Goal: Information Seeking & Learning: Compare options

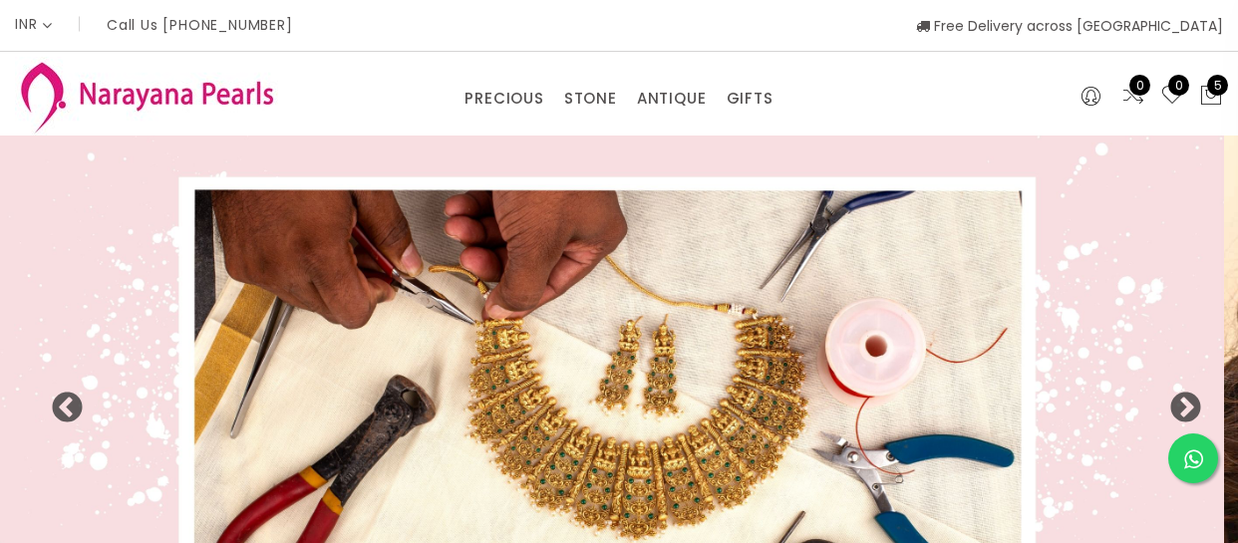
select select "INR"
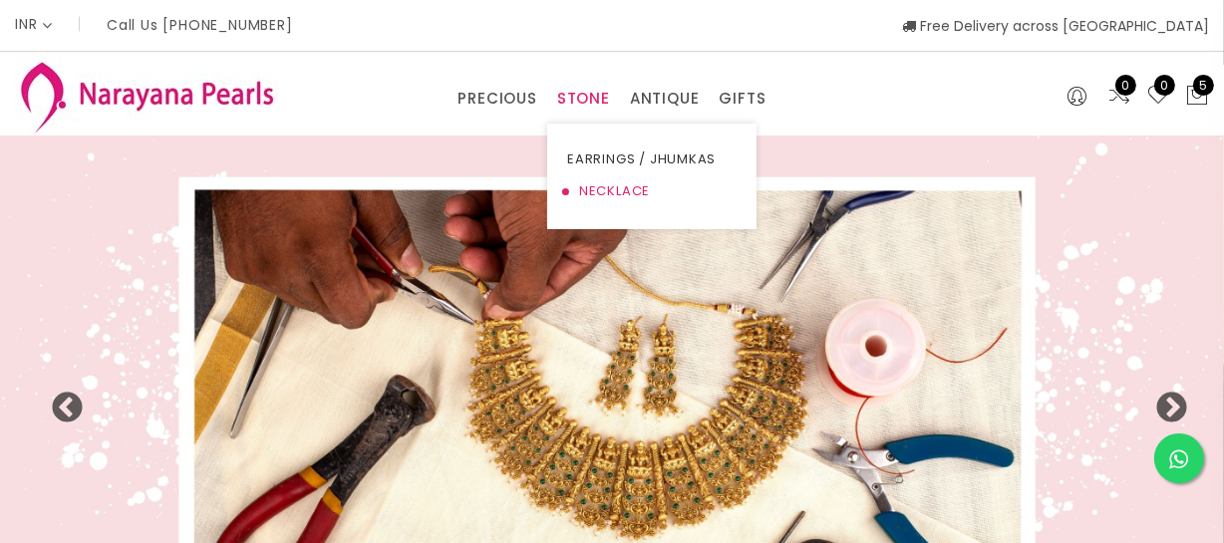
click at [592, 181] on link "NECKLACE" at bounding box center [651, 191] width 169 height 32
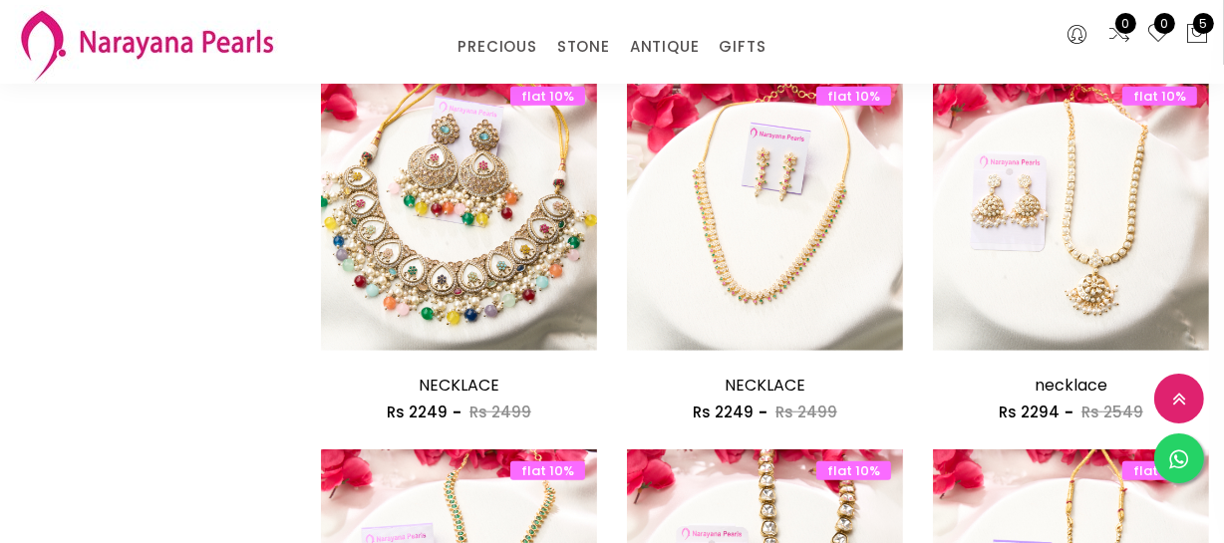
scroll to position [1993, 0]
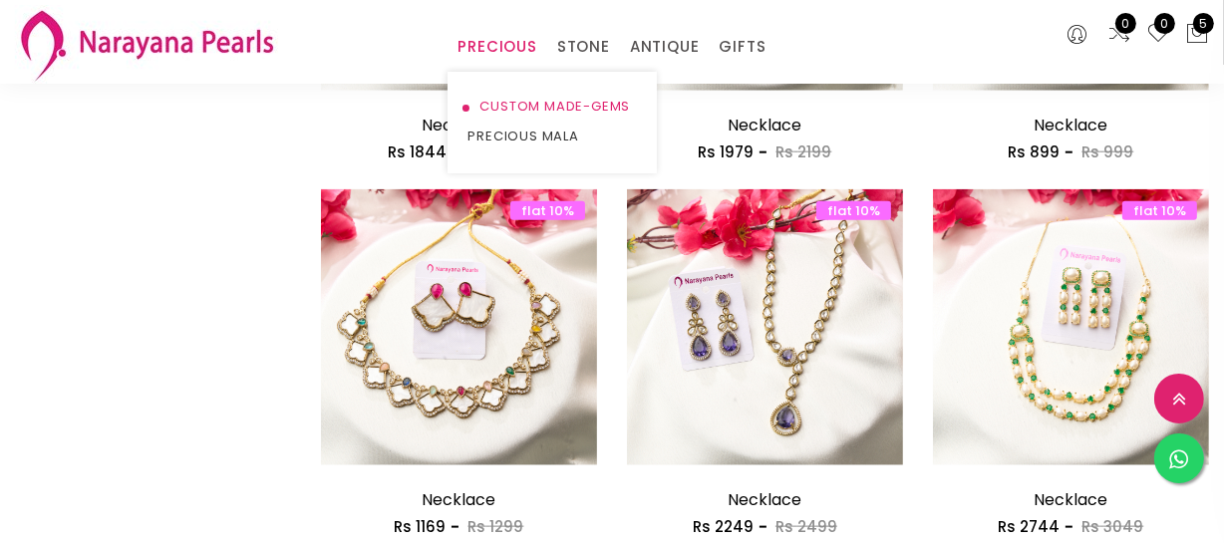
click at [522, 99] on link "CUSTOM MADE-GEMS" at bounding box center [551, 107] width 169 height 30
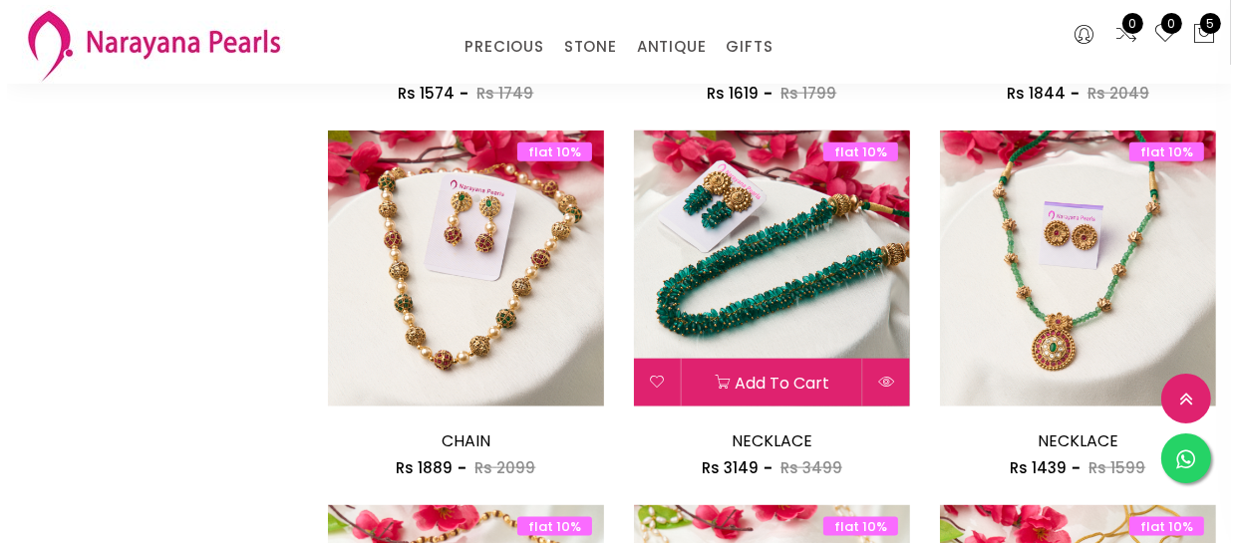
scroll to position [2083, 0]
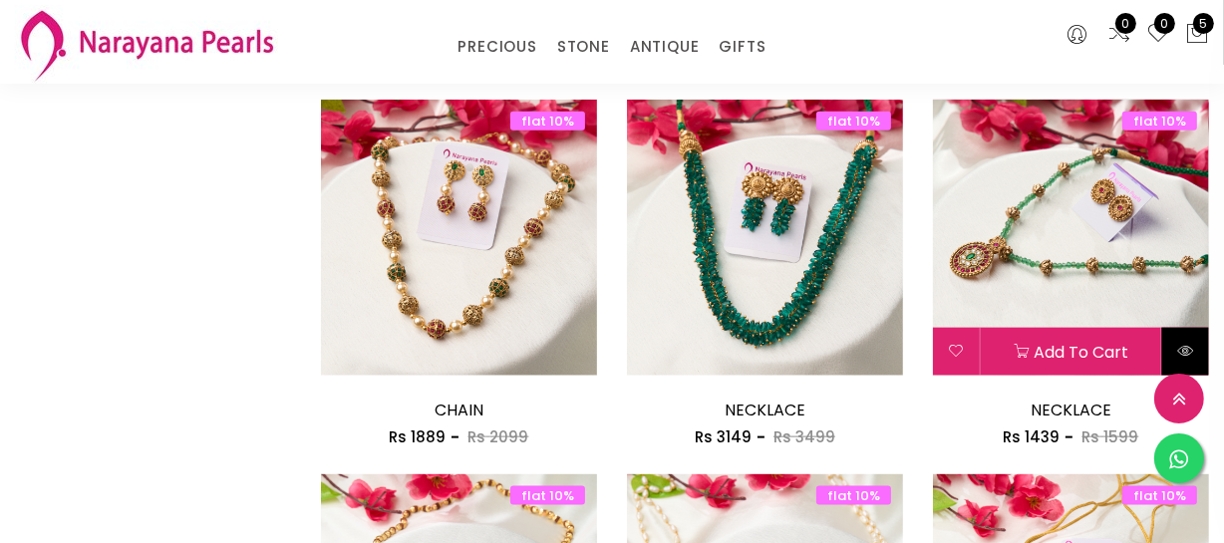
click at [1190, 352] on icon at bounding box center [1185, 351] width 16 height 16
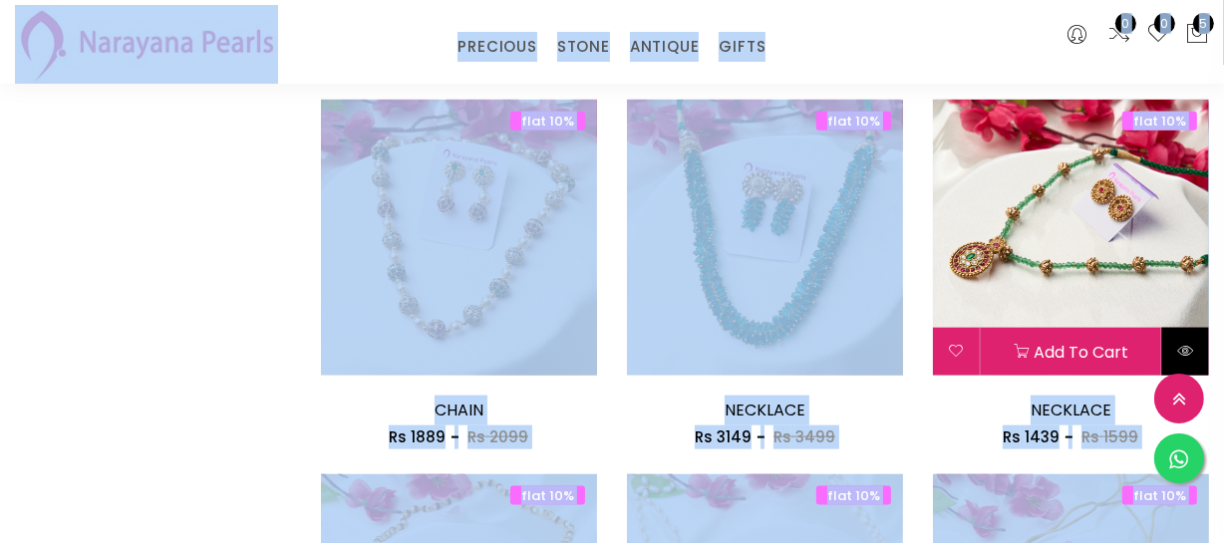
click at [1173, 346] on button at bounding box center [1185, 352] width 47 height 48
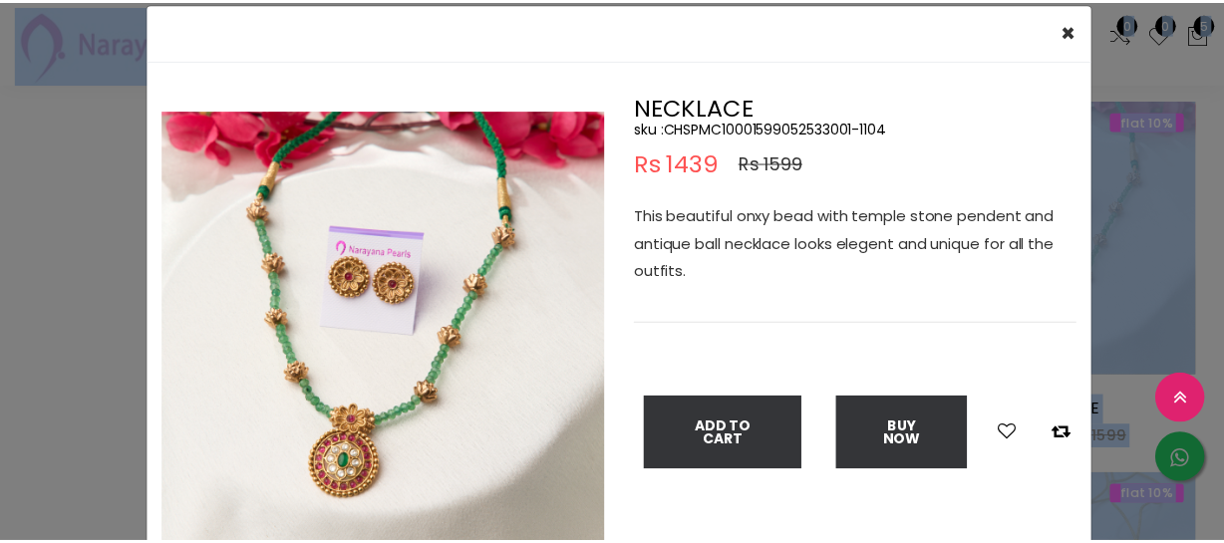
scroll to position [90, 0]
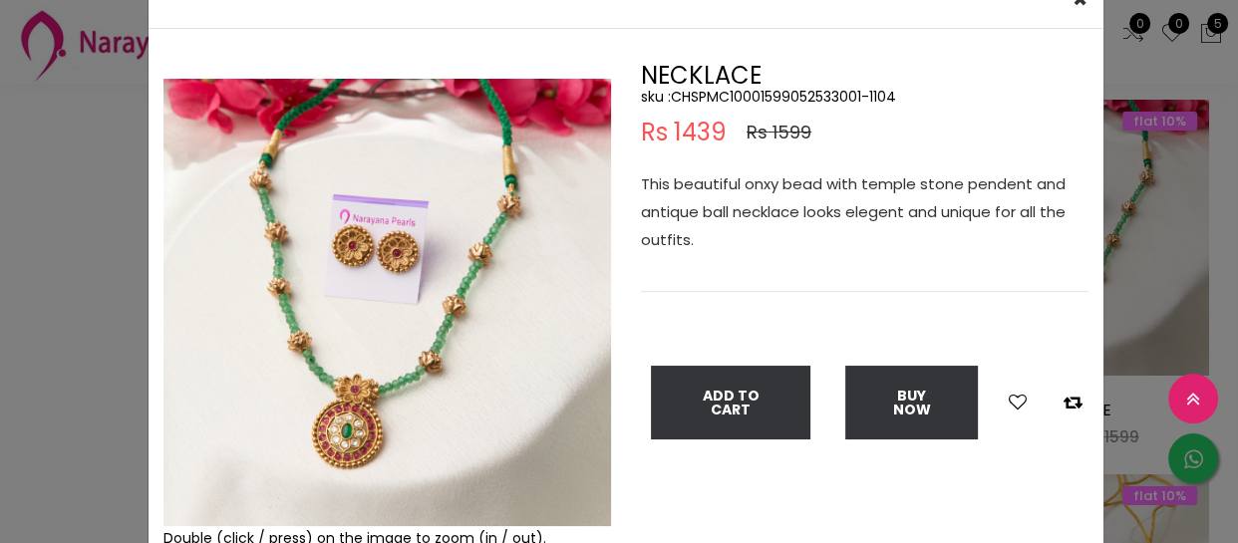
click at [60, 249] on div "× Close Double (click / press) on the image to zoom (in / out). NECKLACE sku : …" at bounding box center [619, 271] width 1238 height 543
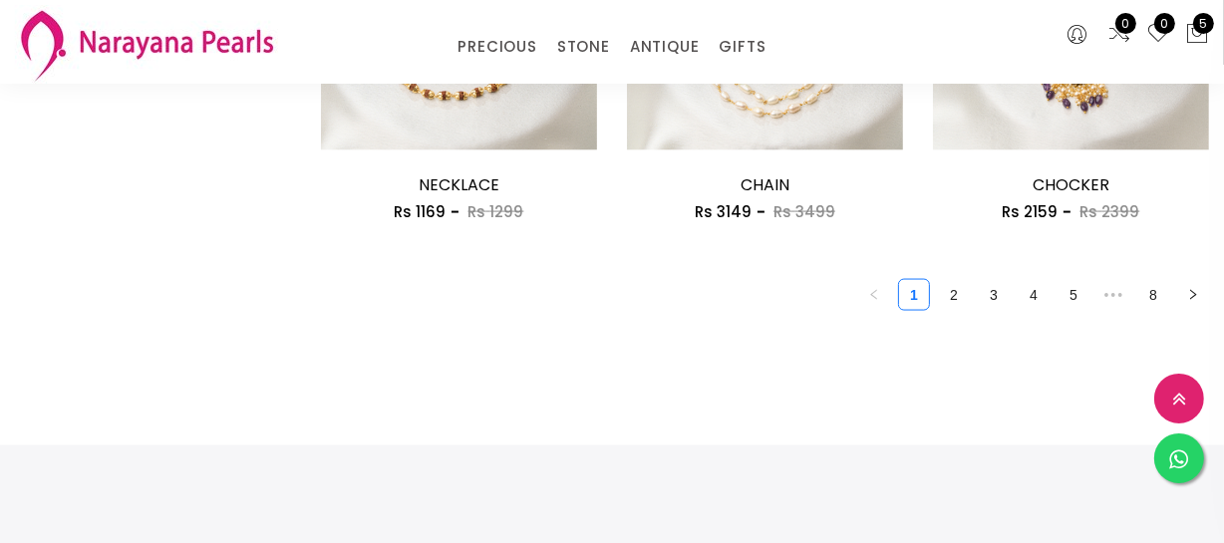
scroll to position [2718, 0]
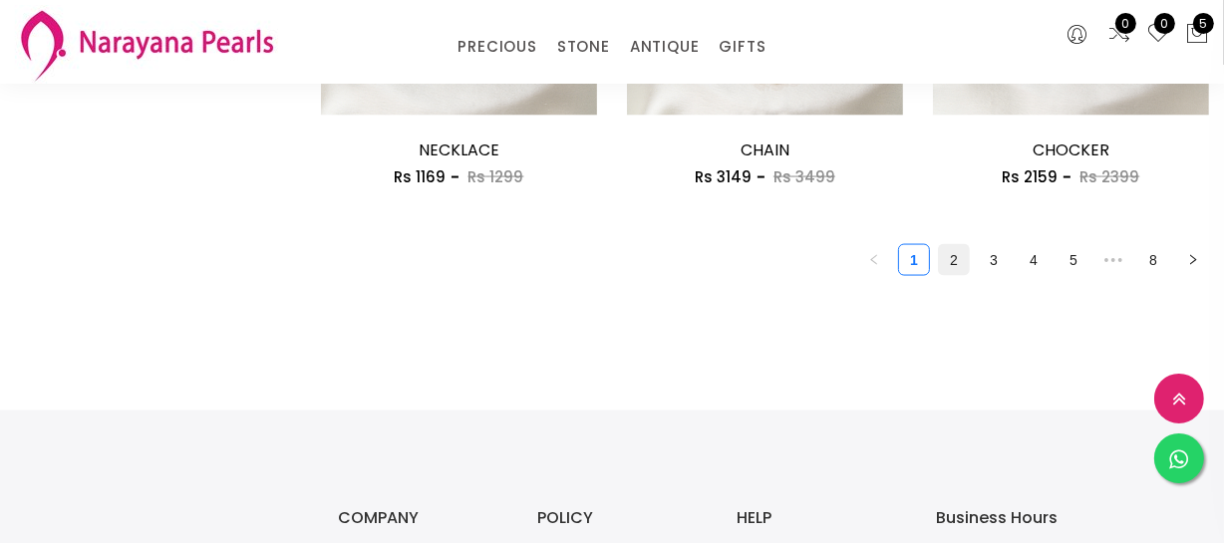
click at [949, 258] on link "2" at bounding box center [954, 260] width 30 height 30
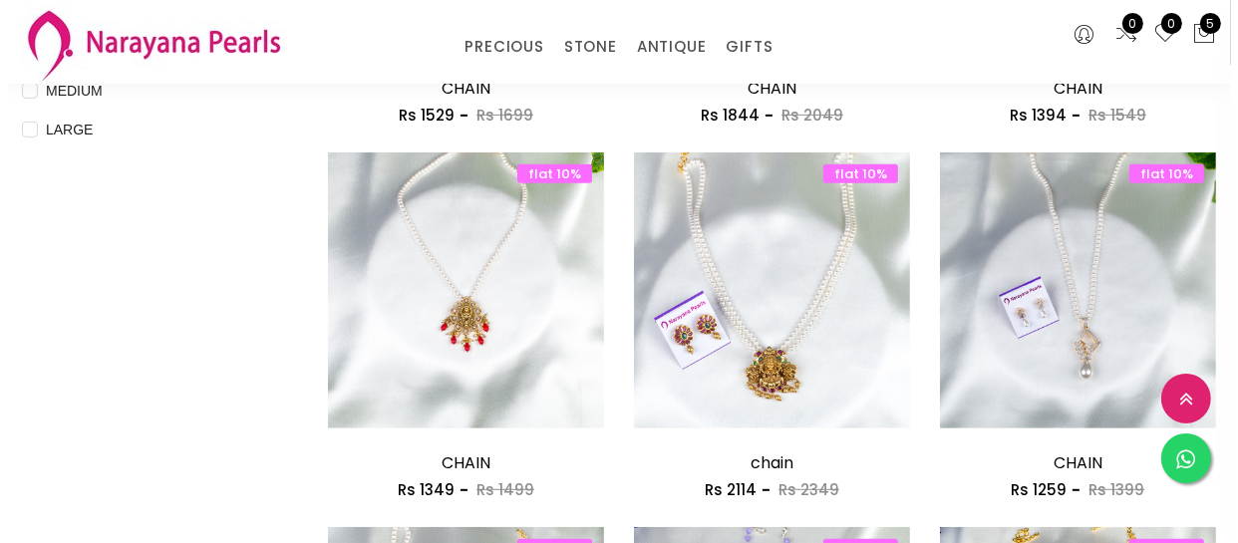
scroll to position [1358, 0]
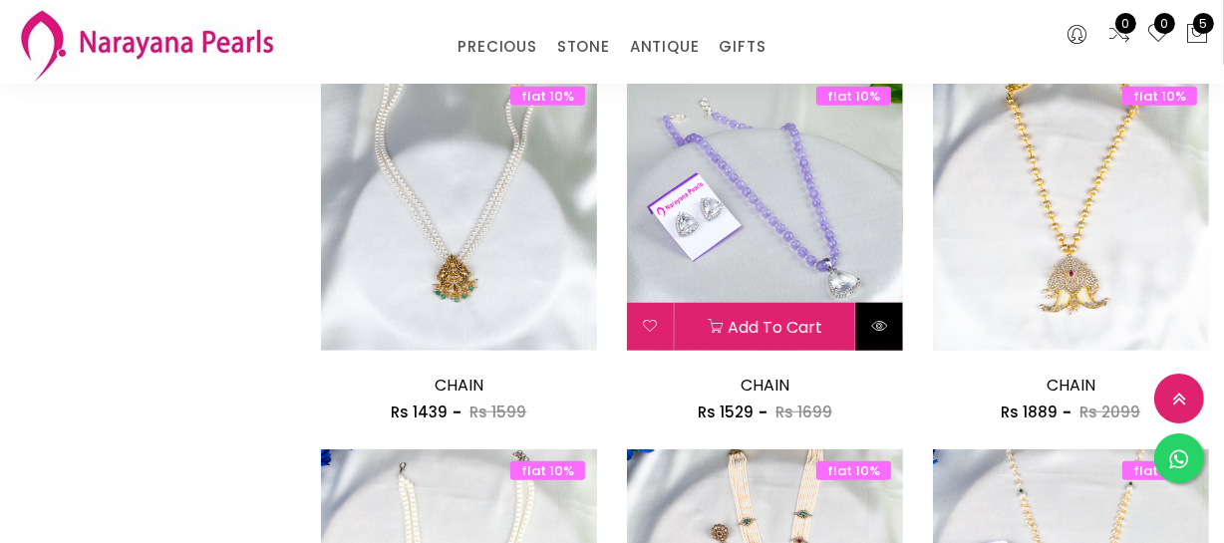
click at [886, 323] on icon at bounding box center [879, 326] width 16 height 16
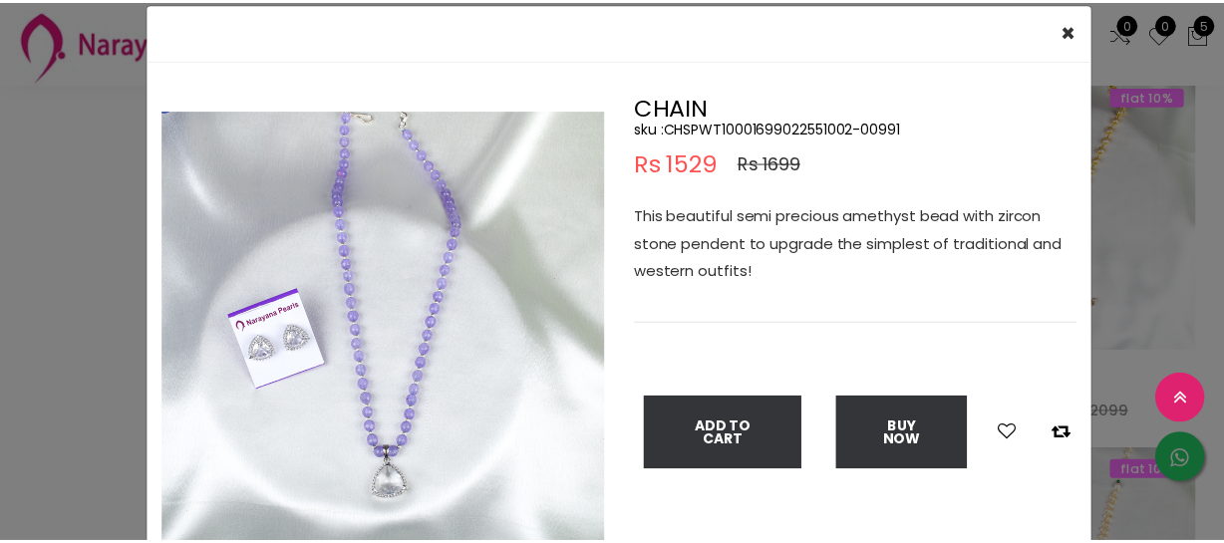
scroll to position [90, 0]
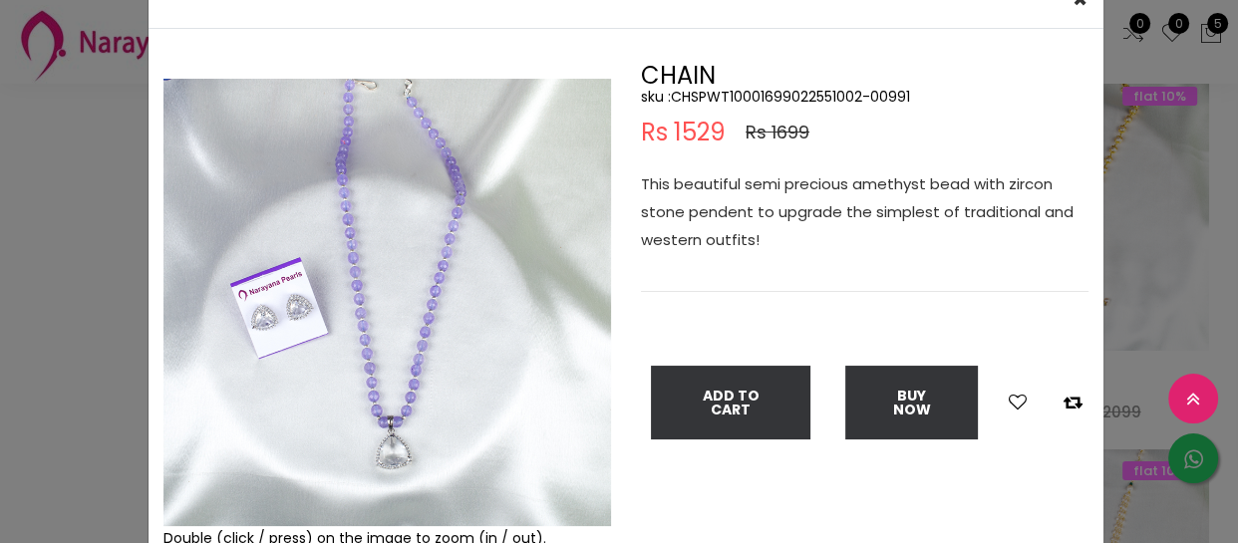
click at [90, 379] on div "× Close Double (click / press) on the image to zoom (in / out). CHAIN sku : CHS…" at bounding box center [619, 271] width 1238 height 543
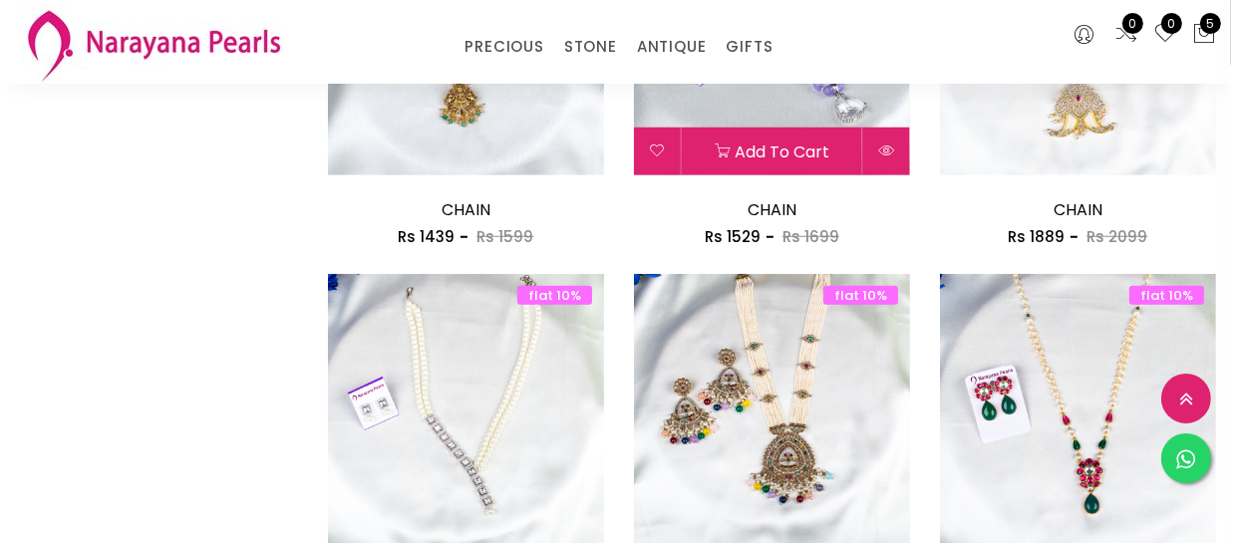
scroll to position [1540, 0]
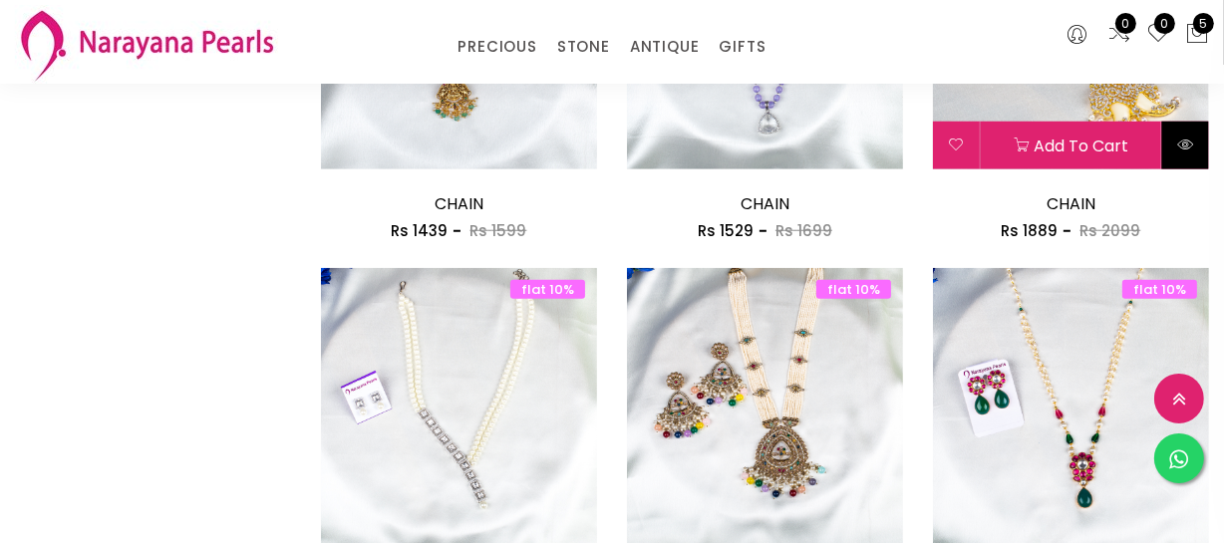
click at [1176, 151] on button at bounding box center [1185, 146] width 47 height 48
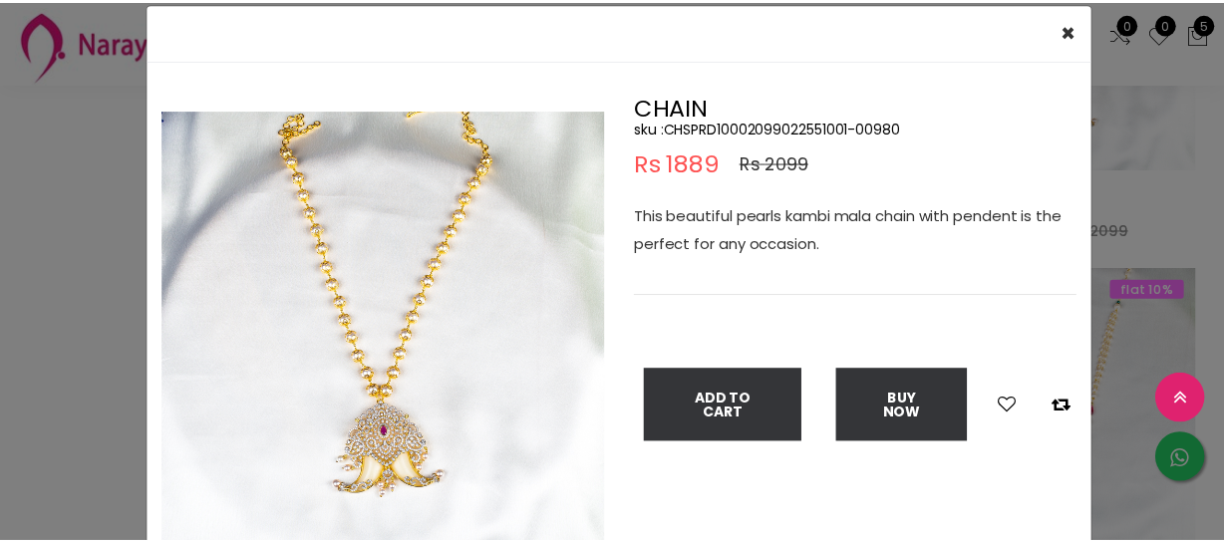
scroll to position [90, 0]
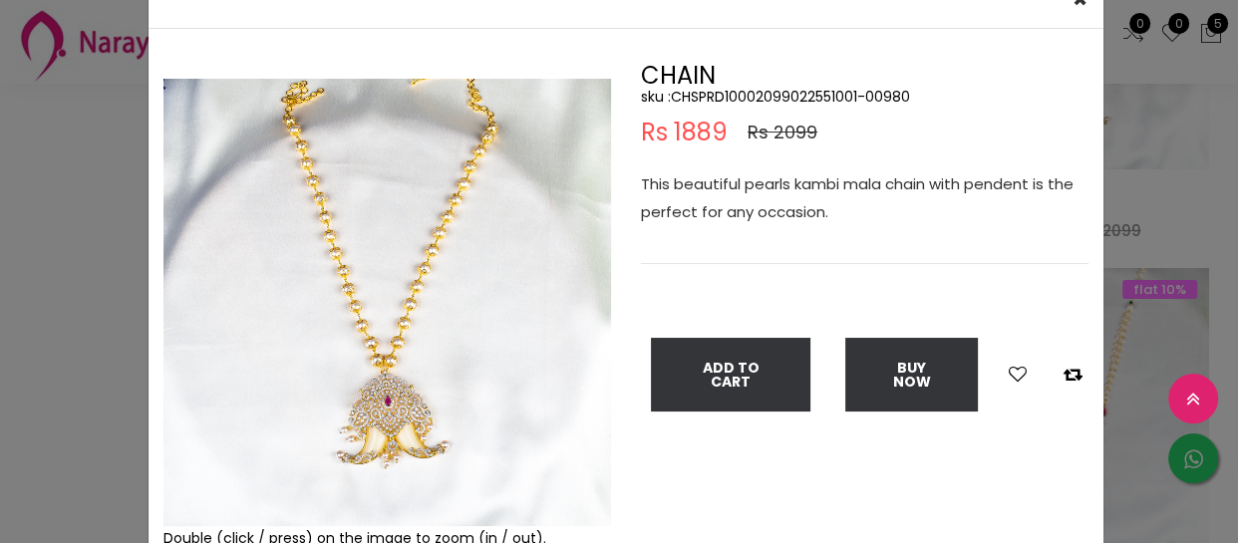
click at [0, 234] on div "× Close Double (click / press) on the image to zoom (in / out). CHAIN sku : CHS…" at bounding box center [619, 271] width 1238 height 543
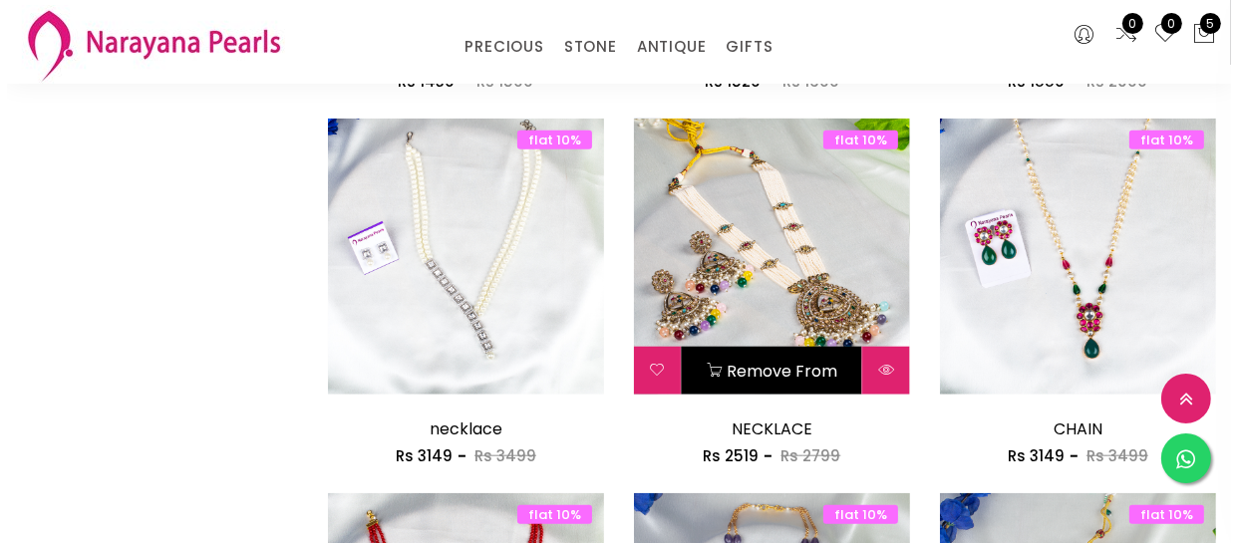
scroll to position [1721, 0]
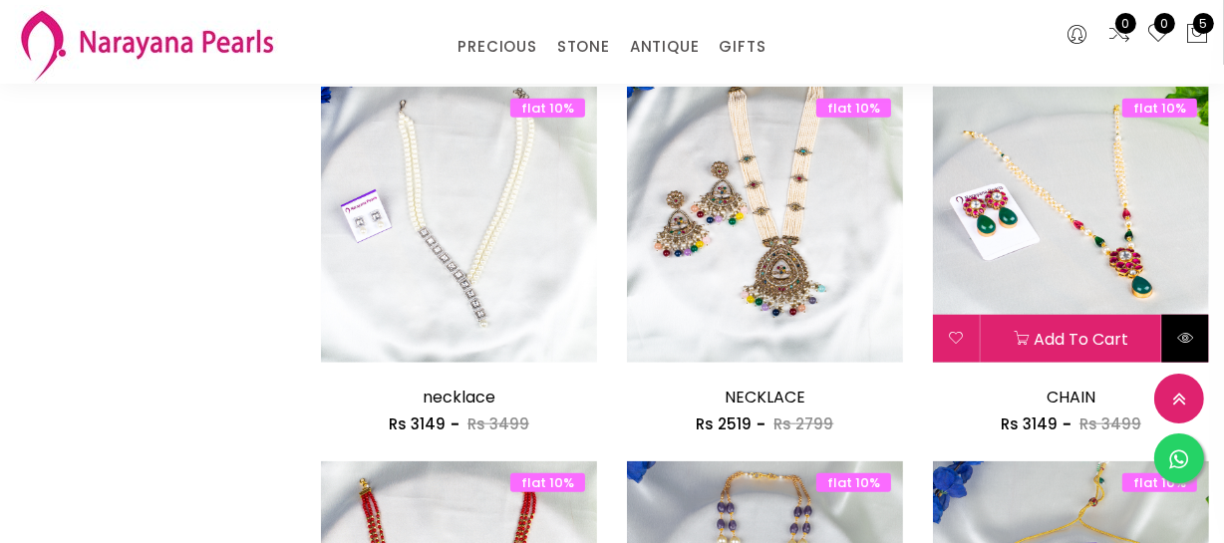
click at [1177, 335] on icon at bounding box center [1185, 338] width 16 height 16
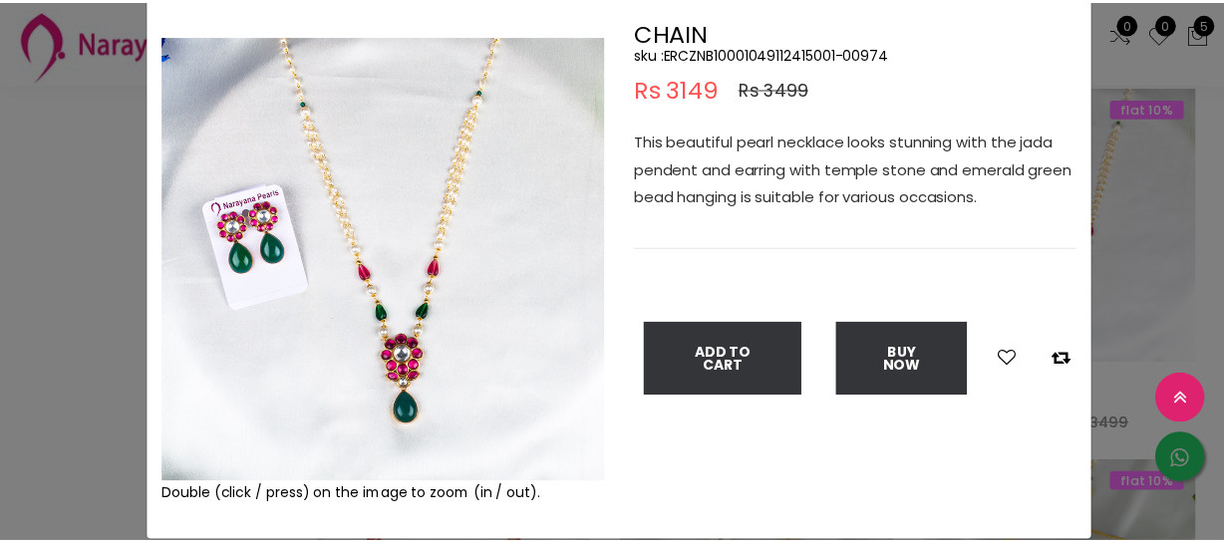
scroll to position [90, 0]
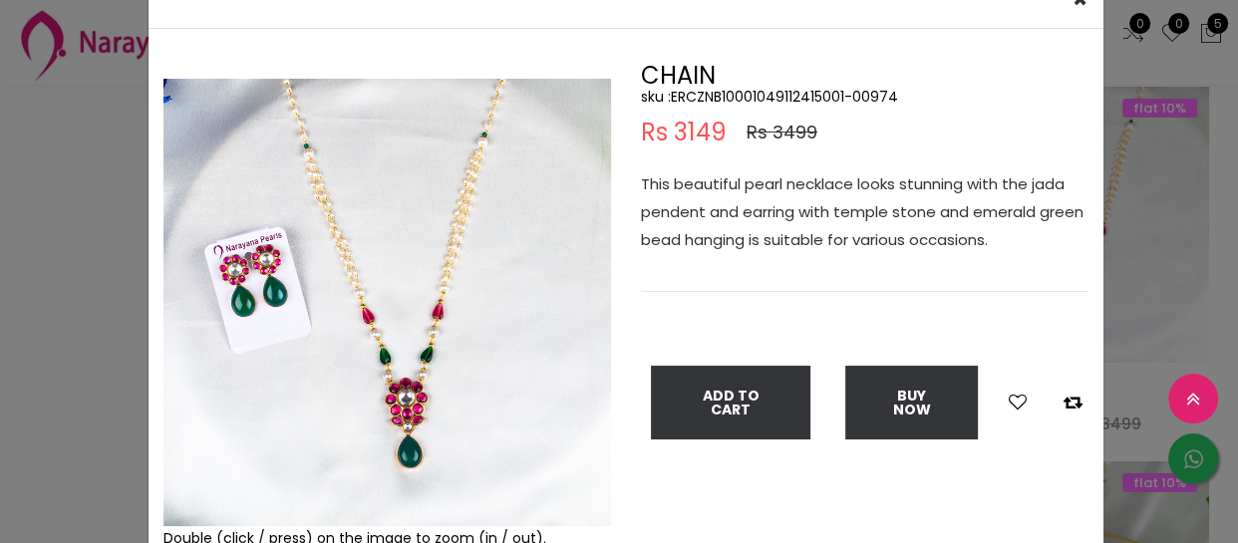
click at [0, 362] on div "× Close Double (click / press) on the image to zoom (in / out). CHAIN sku : ERC…" at bounding box center [619, 271] width 1238 height 543
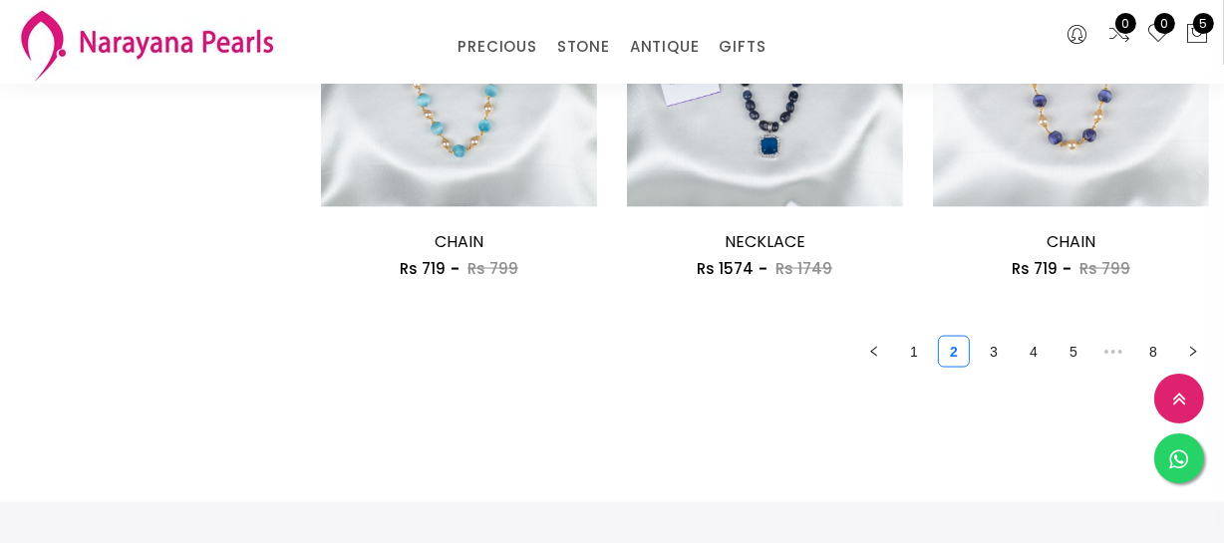
scroll to position [2627, 0]
click at [996, 355] on link "3" at bounding box center [994, 351] width 30 height 30
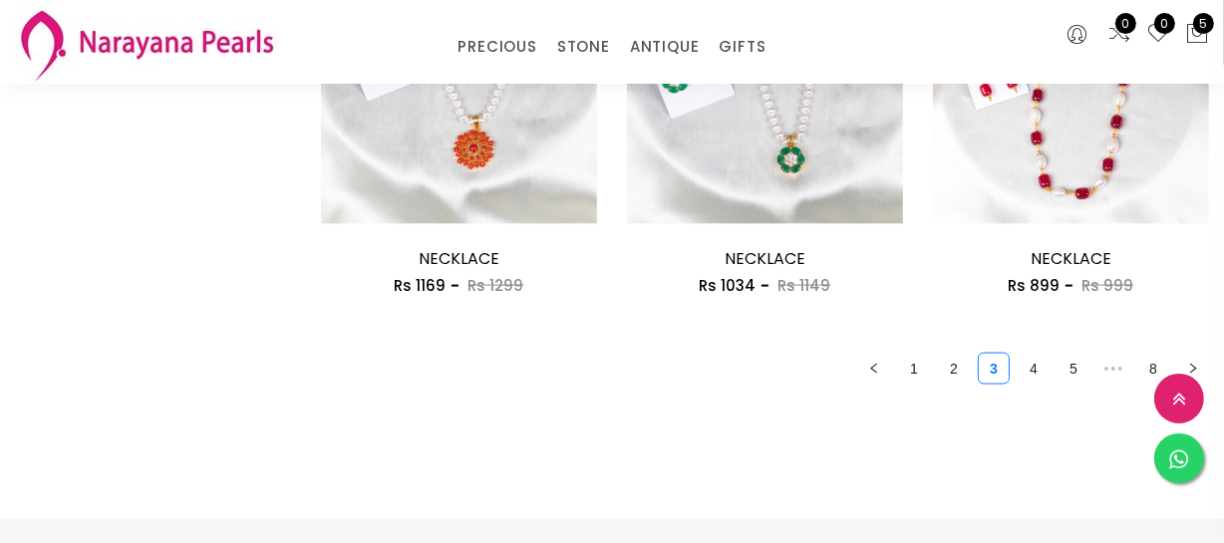
scroll to position [2718, 0]
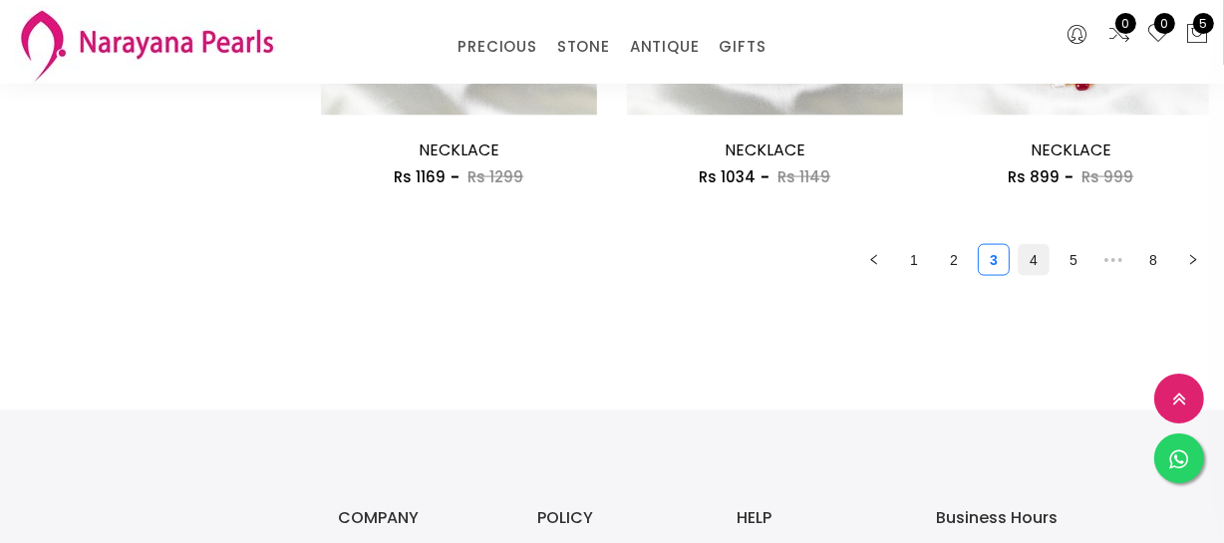
click at [1032, 256] on link "4" at bounding box center [1034, 260] width 30 height 30
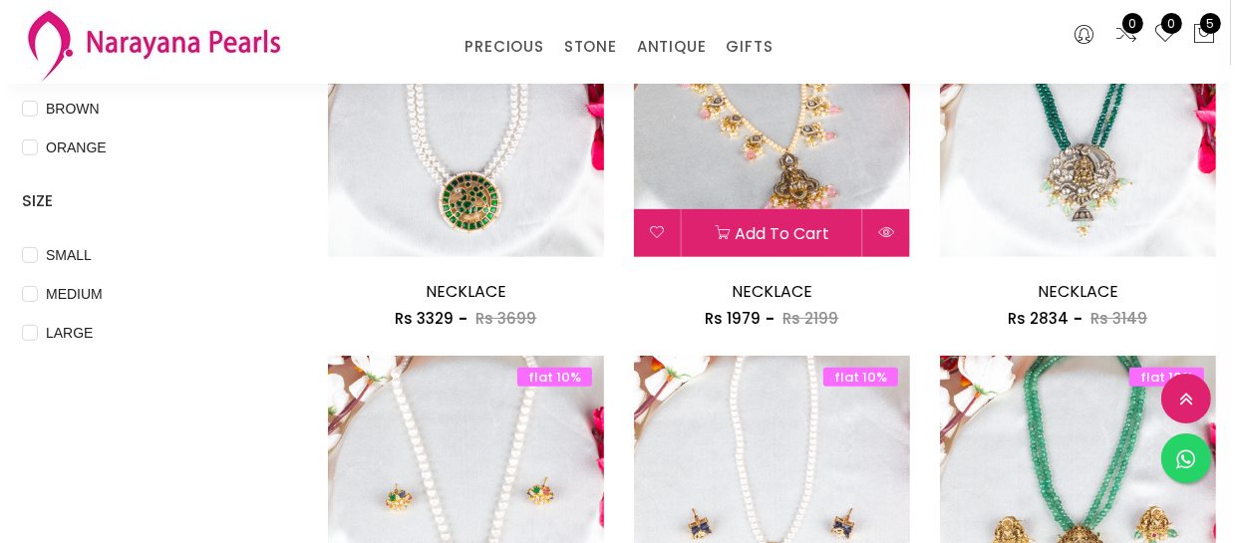
scroll to position [725, 0]
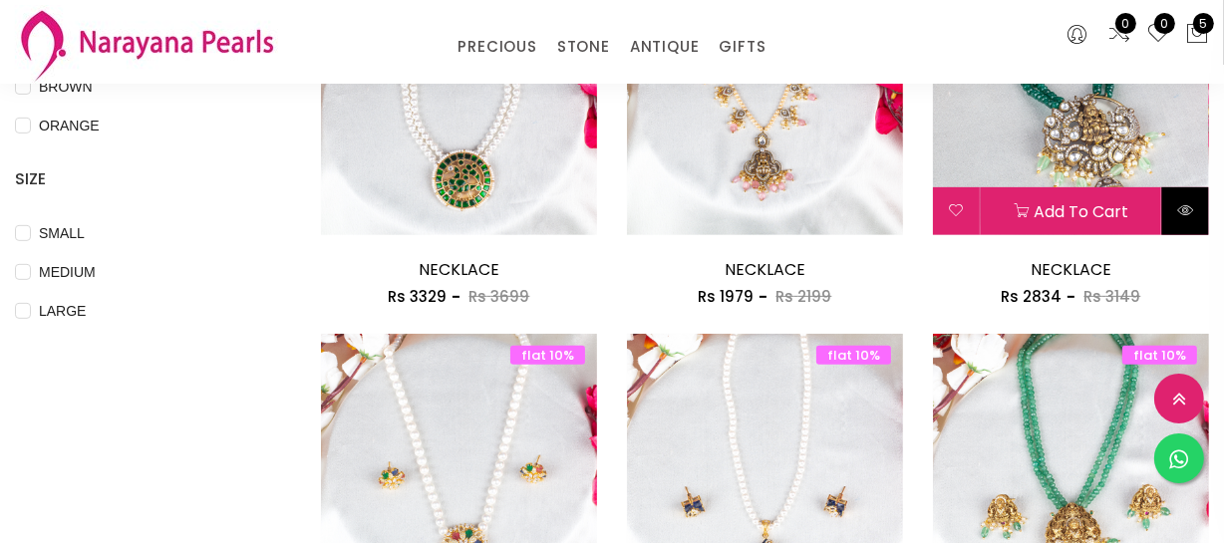
click at [1187, 209] on icon at bounding box center [1185, 210] width 16 height 16
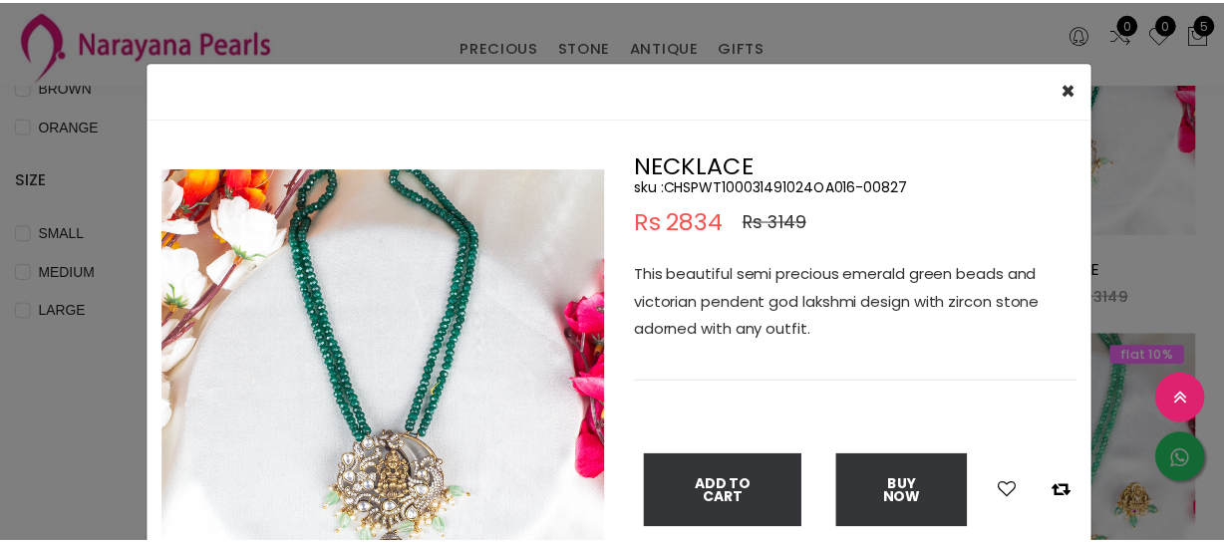
scroll to position [90, 0]
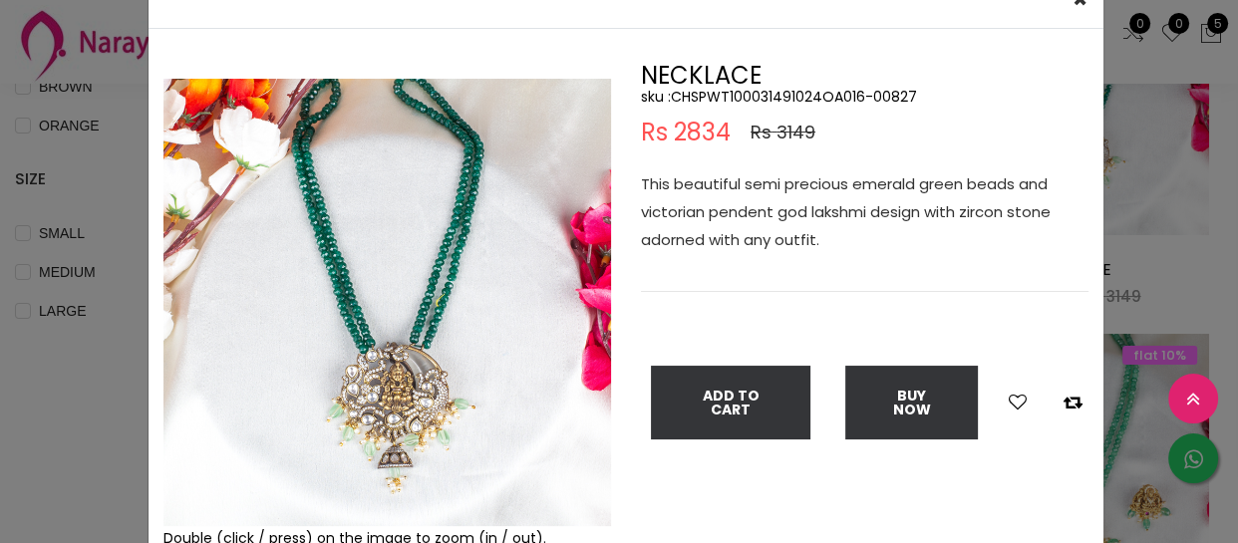
click at [108, 274] on div "× Close Double (click / press) on the image to zoom (in / out). NECKLACE sku : …" at bounding box center [619, 271] width 1238 height 543
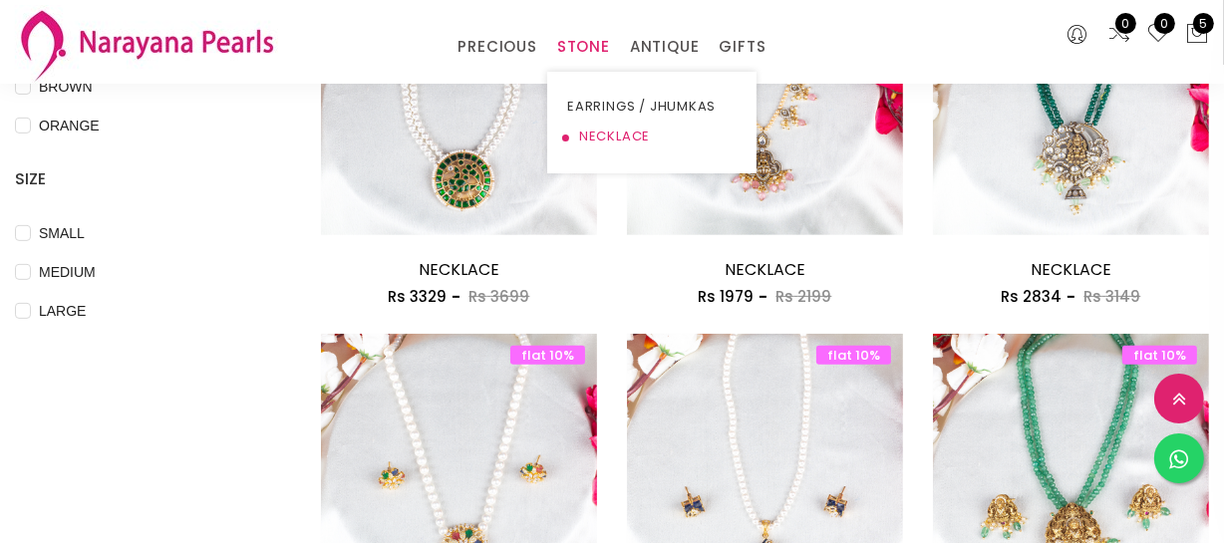
click at [584, 140] on link "NECKLACE" at bounding box center [651, 137] width 169 height 30
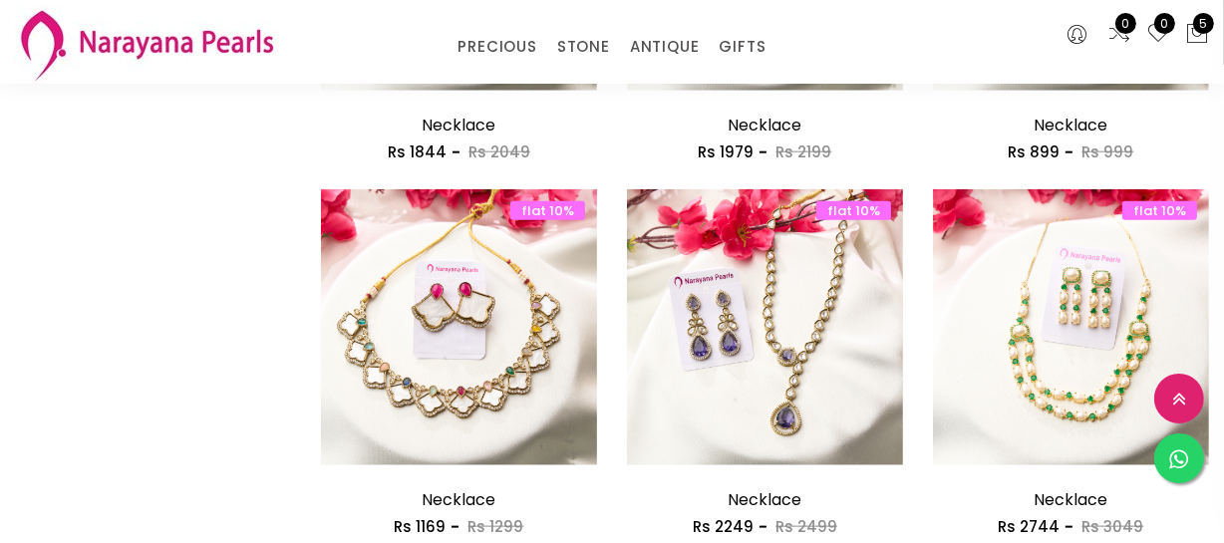
scroll to position [2536, 0]
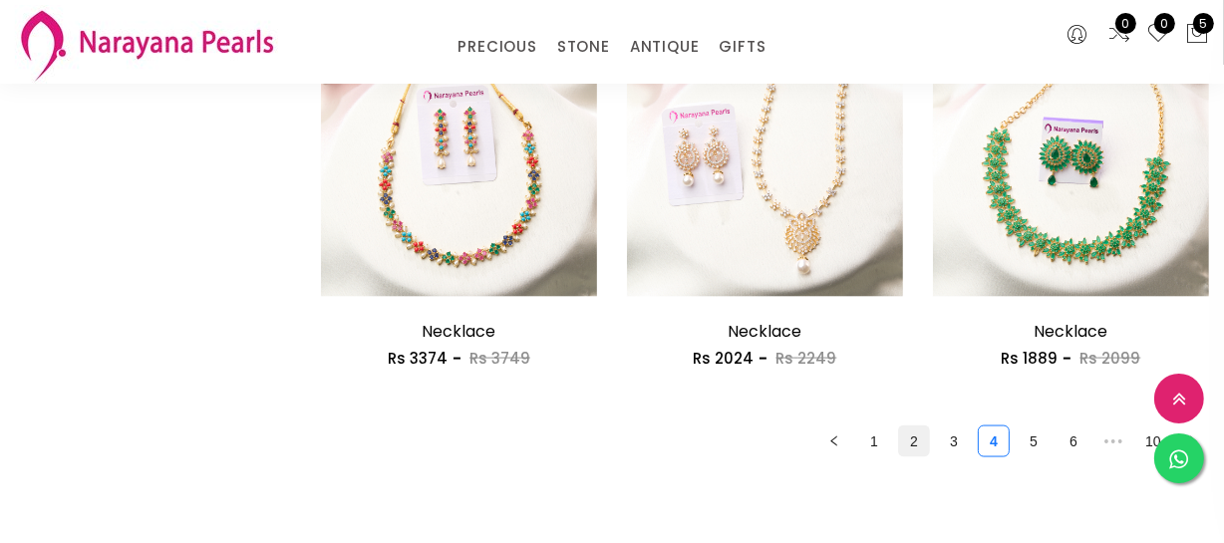
click at [918, 447] on link "2" at bounding box center [914, 442] width 30 height 30
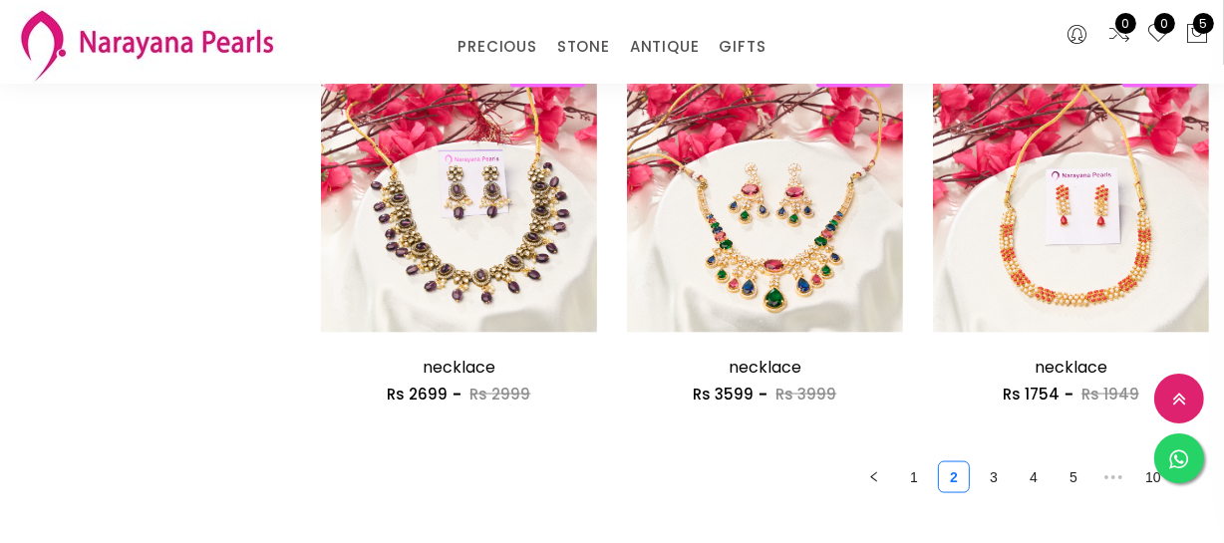
scroll to position [2536, 0]
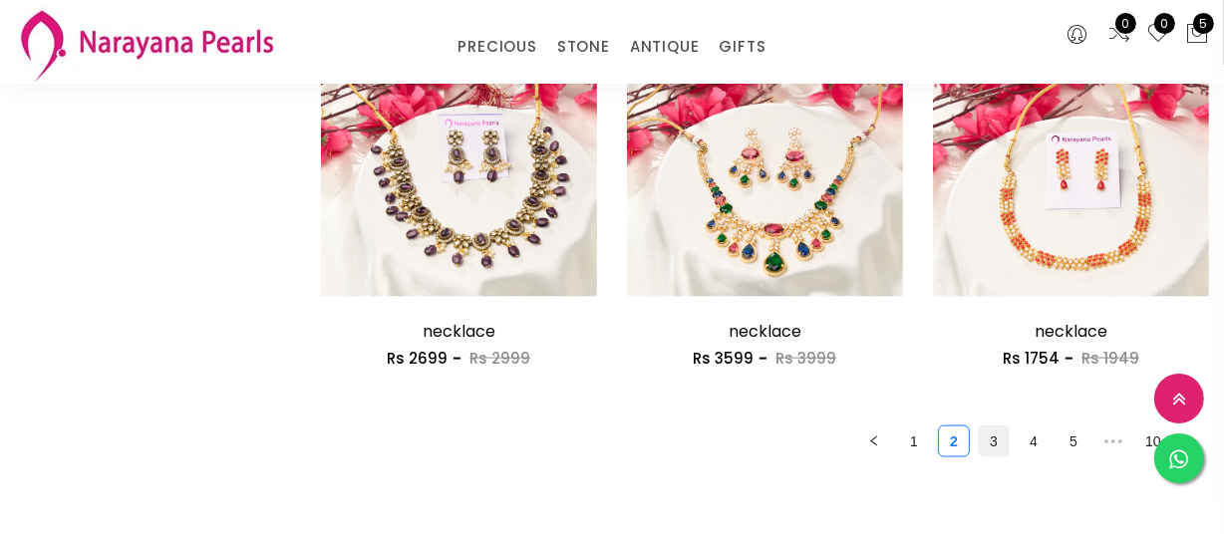
click at [986, 444] on link "3" at bounding box center [994, 442] width 30 height 30
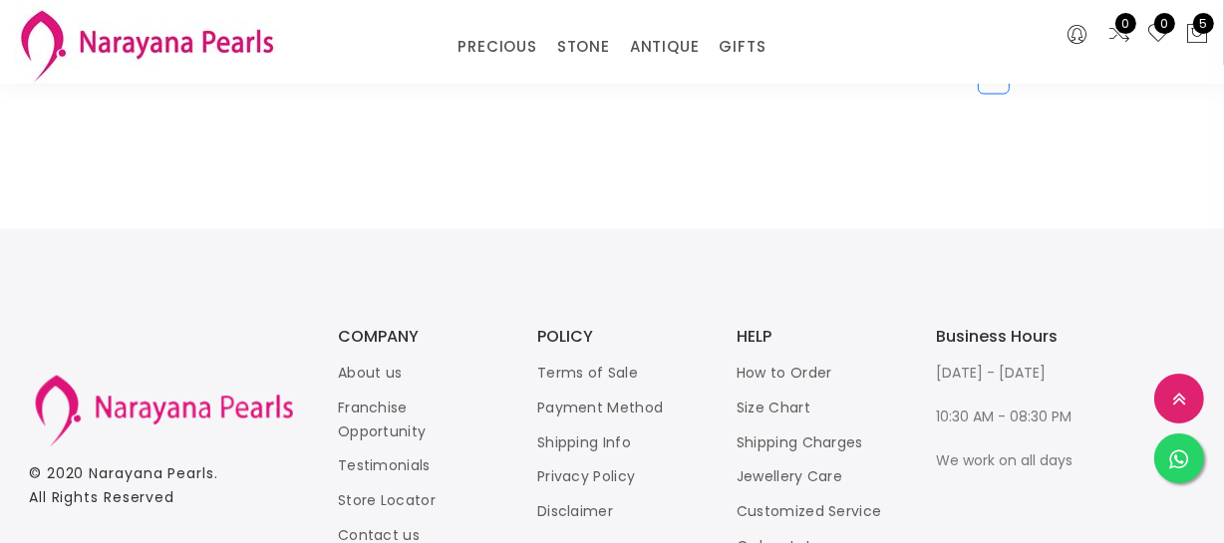
scroll to position [2536, 0]
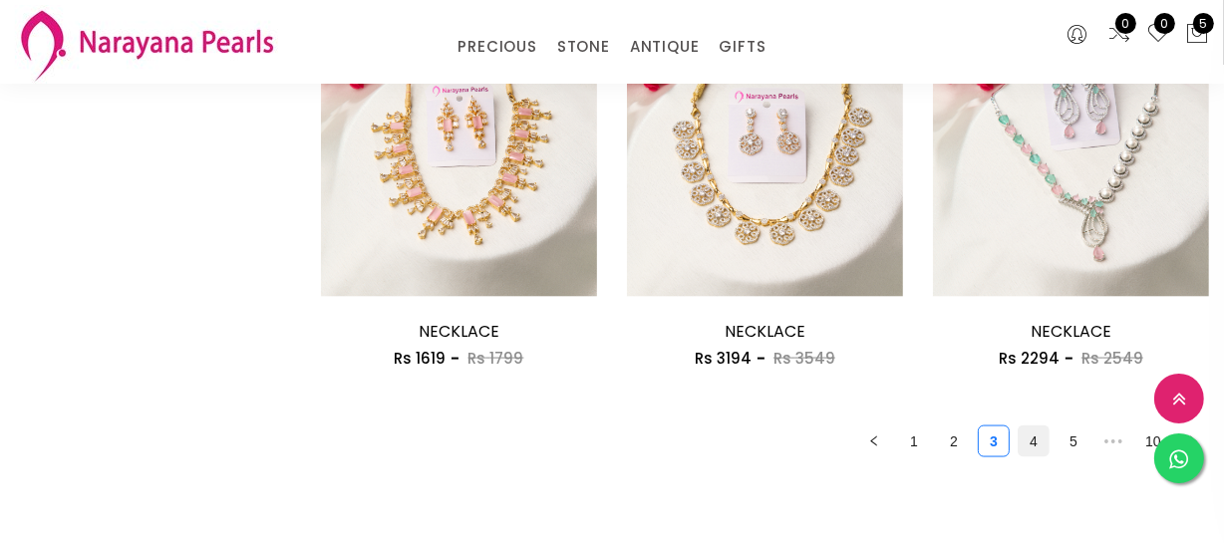
click at [1030, 443] on link "4" at bounding box center [1034, 442] width 30 height 30
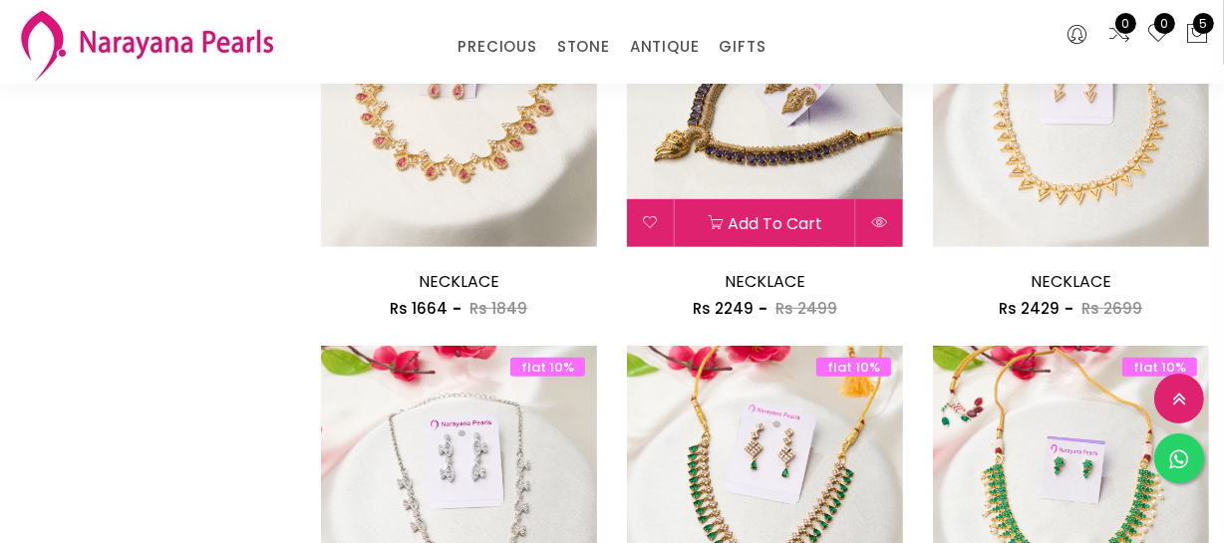
scroll to position [1086, 0]
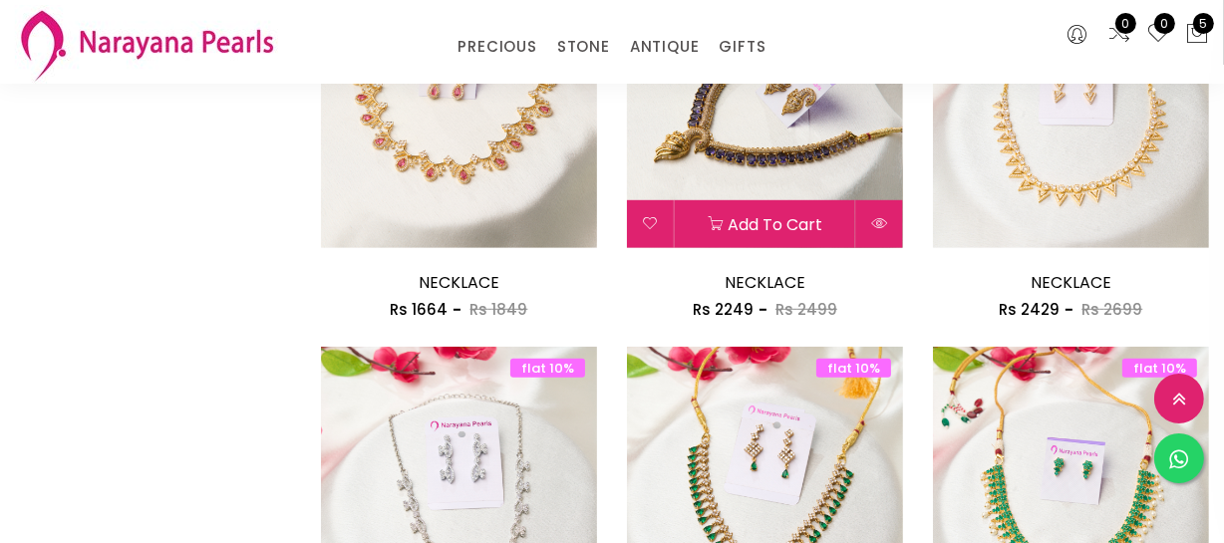
click at [738, 136] on img at bounding box center [765, 110] width 276 height 276
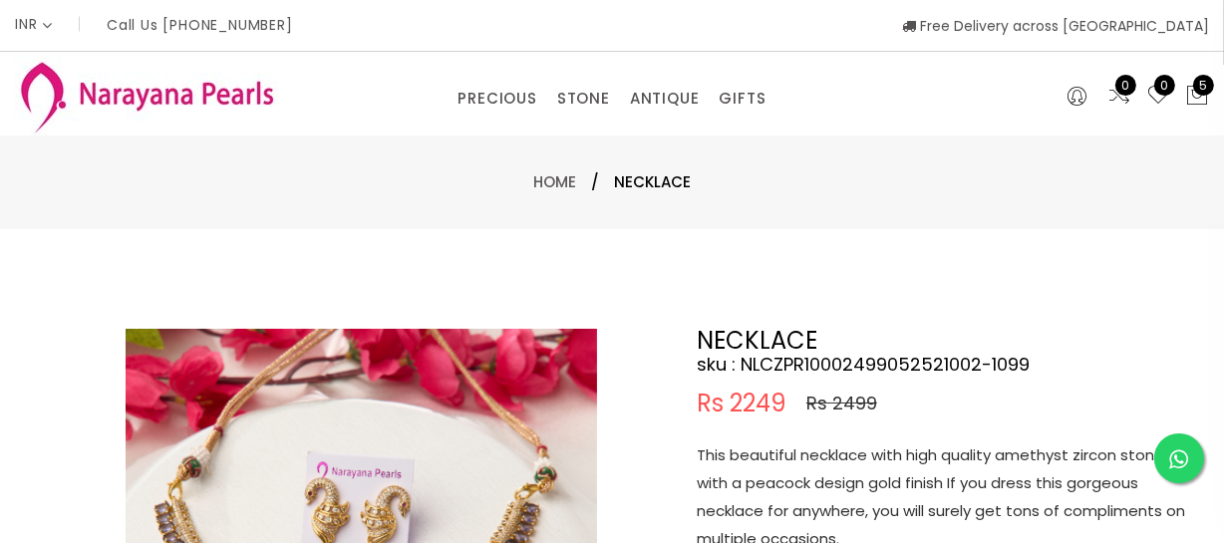
click at [820, 494] on p "This beautiful necklace with high quality amethyst zircon stones with a peacock…" at bounding box center [946, 498] width 498 height 112
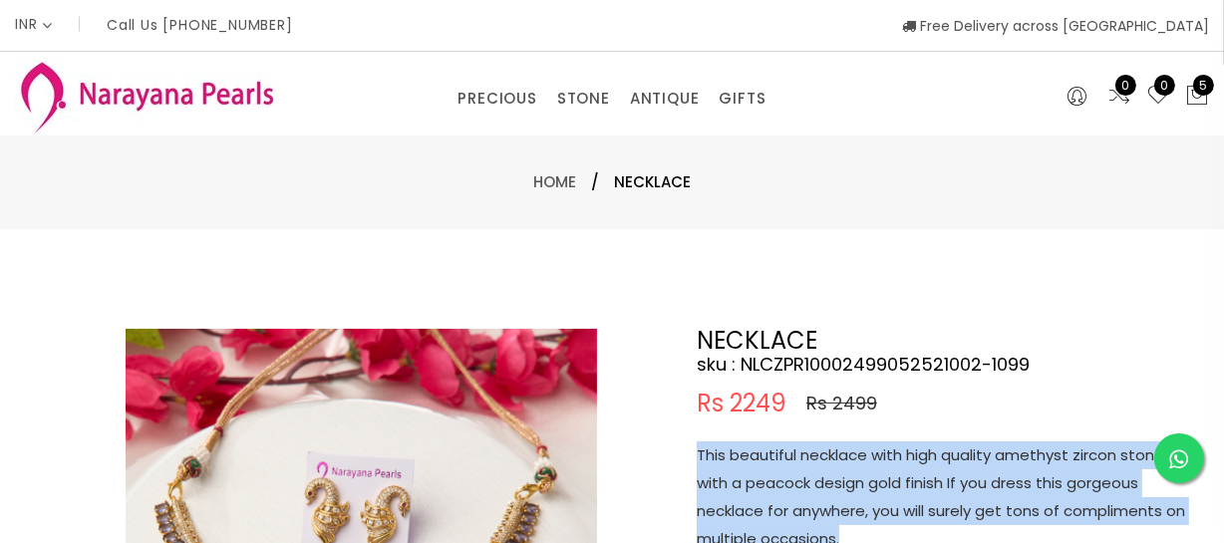
click at [820, 494] on p "This beautiful necklace with high quality amethyst zircon stones with a peacock…" at bounding box center [946, 498] width 498 height 112
copy p "This beautiful necklace with high quality amethyst zircon stones with a peacock…"
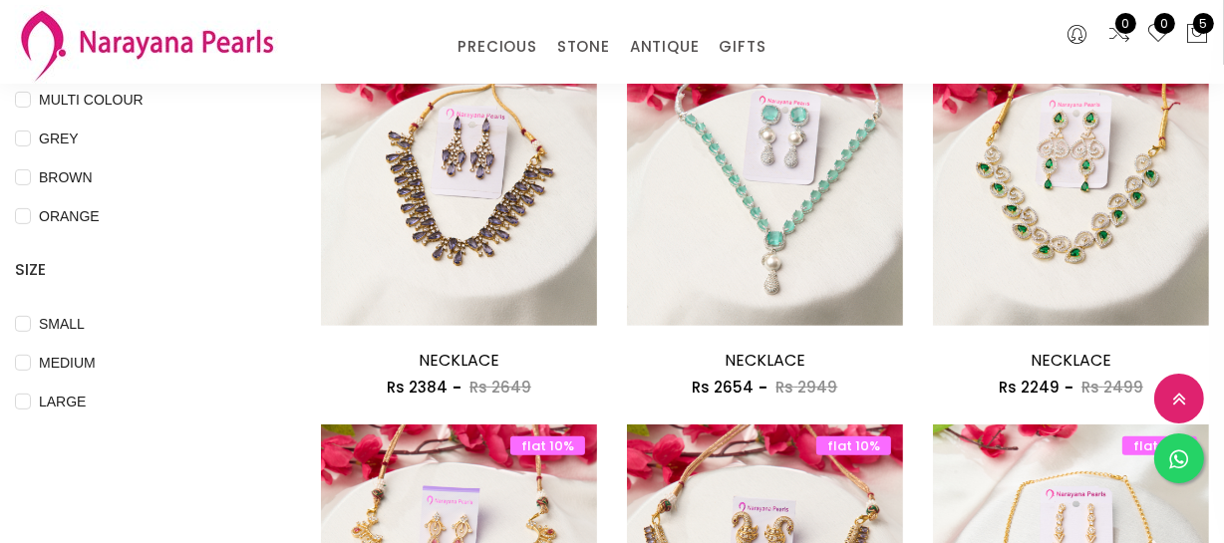
scroll to position [180, 0]
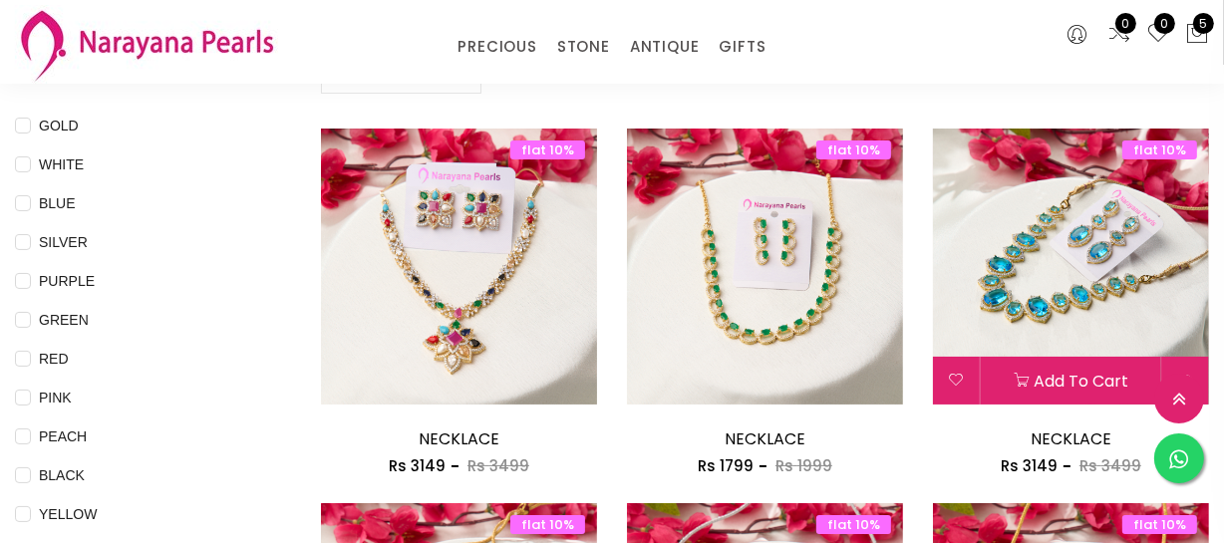
click at [1082, 308] on img at bounding box center [1071, 267] width 276 height 276
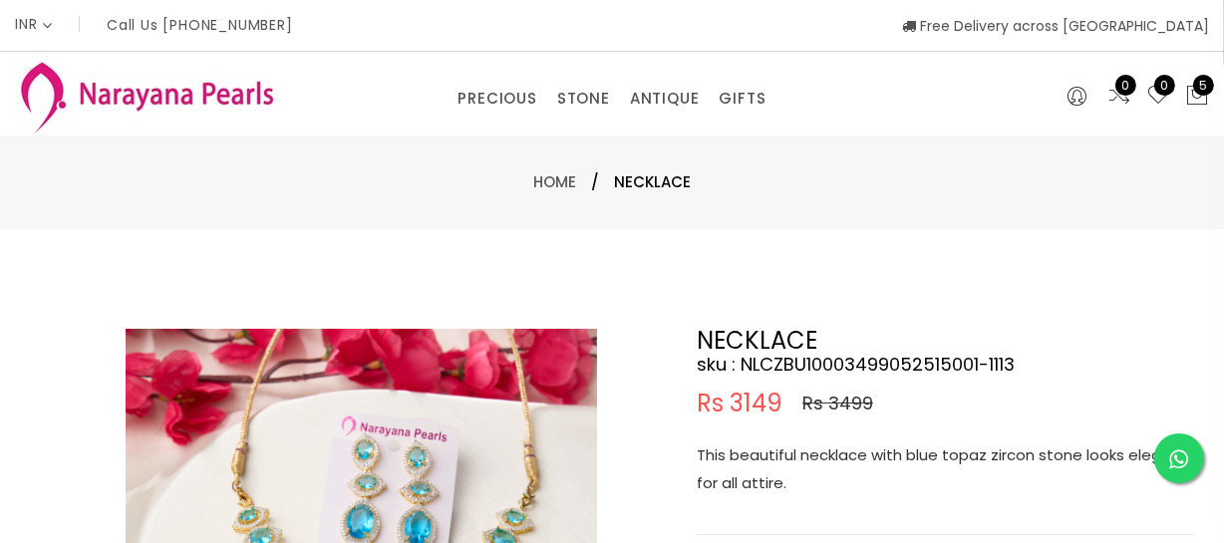
click at [881, 447] on p "This beautiful necklace with blue topaz zircon stone looks elegent for all atti…" at bounding box center [946, 470] width 498 height 56
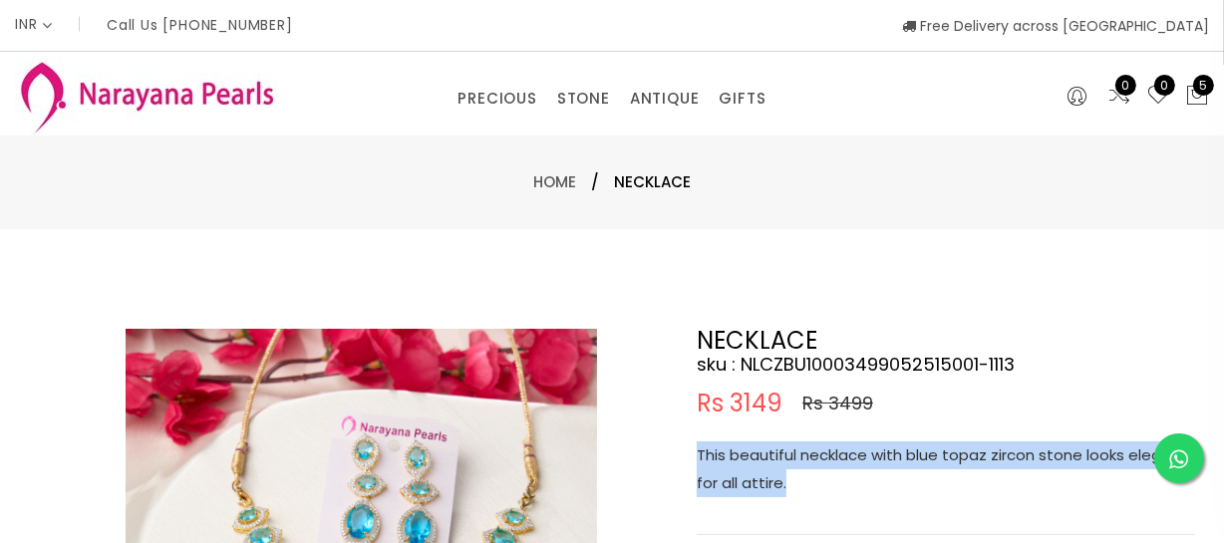
click at [881, 447] on p "This beautiful necklace with blue topaz zircon stone looks elegent for all atti…" at bounding box center [946, 470] width 498 height 56
copy p "This beautiful necklace with blue topaz zircon stone looks elegent for all atti…"
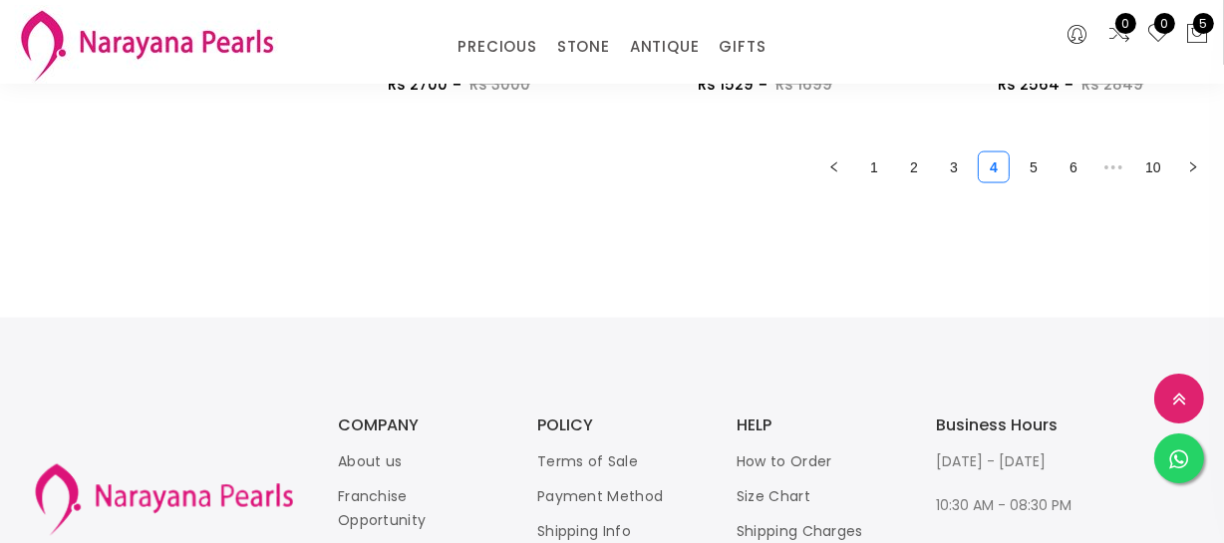
scroll to position [2651, 0]
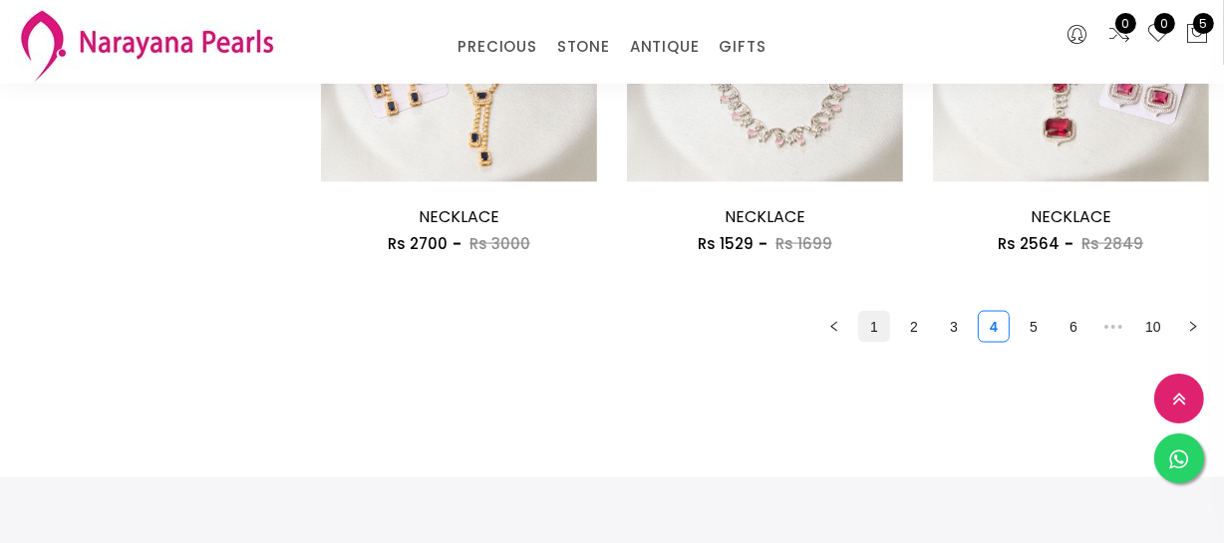
click at [879, 330] on link "1" at bounding box center [874, 327] width 30 height 30
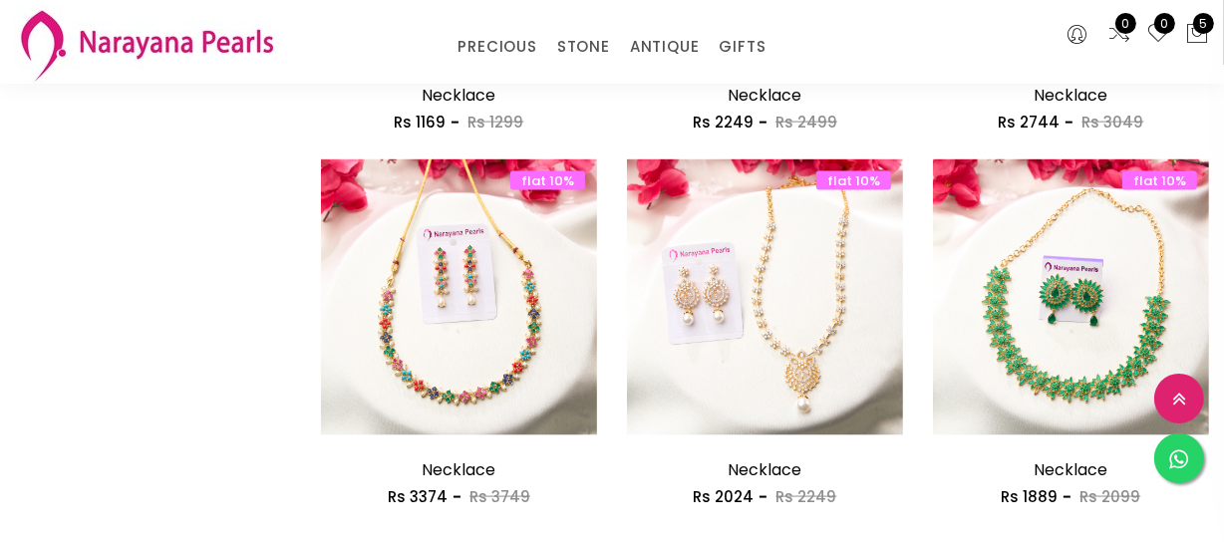
scroll to position [2718, 0]
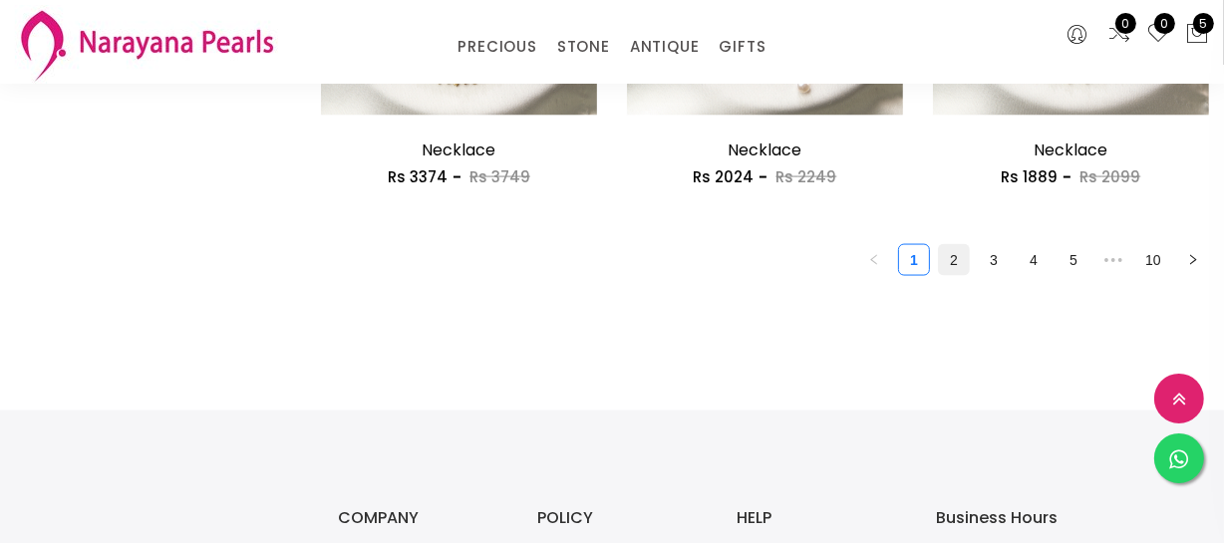
click at [950, 261] on link "2" at bounding box center [954, 260] width 30 height 30
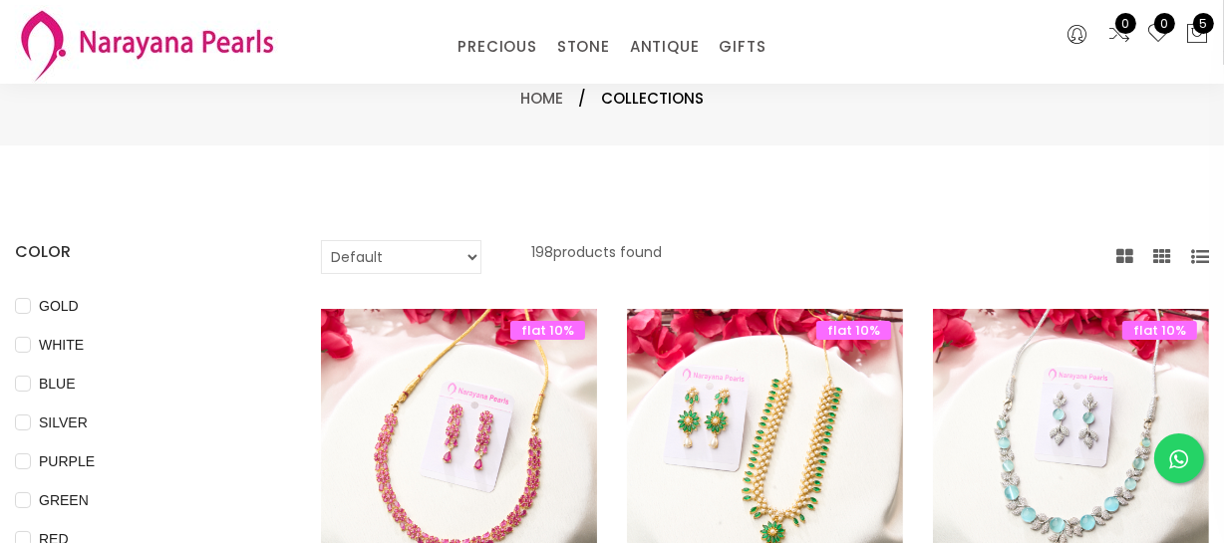
scroll to position [271, 0]
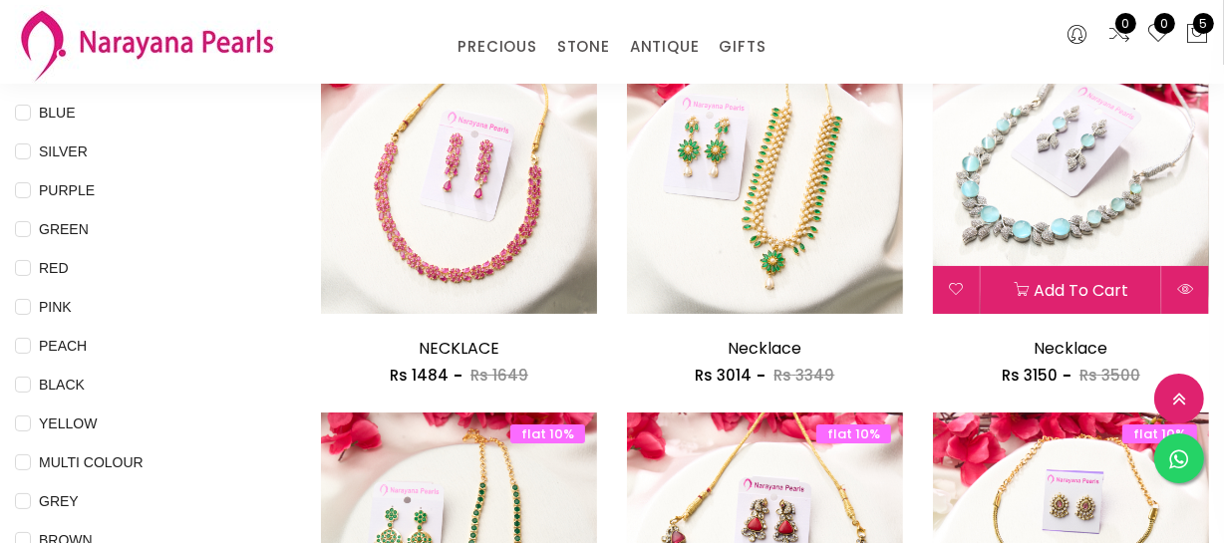
click at [1020, 188] on img at bounding box center [1071, 176] width 276 height 276
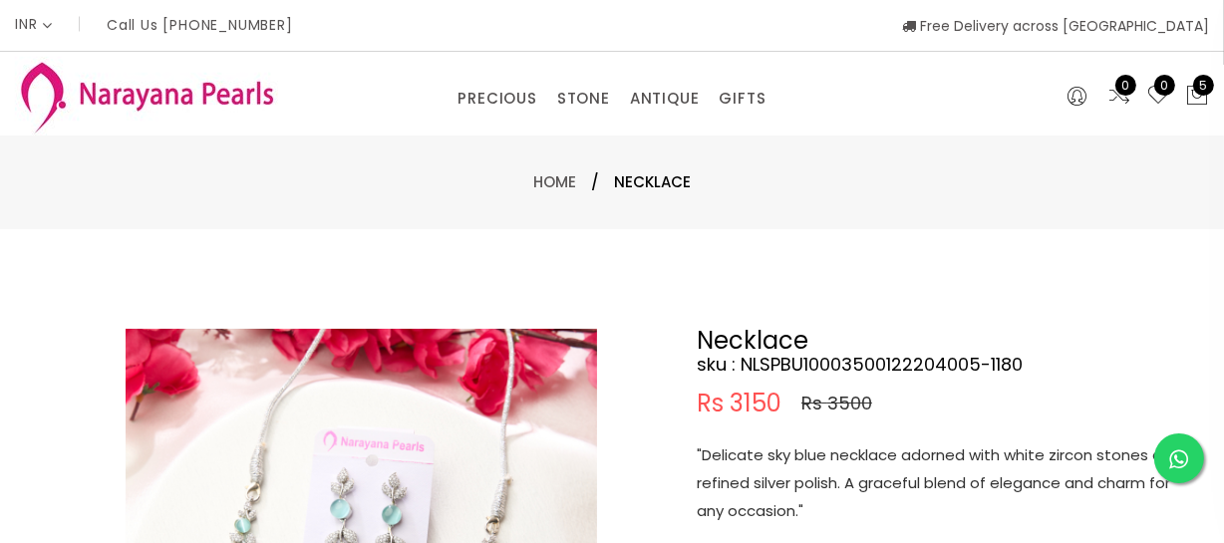
click at [829, 478] on p ""Delicate sky blue necklace adorned with white zircon stones and a refined silv…" at bounding box center [946, 484] width 498 height 84
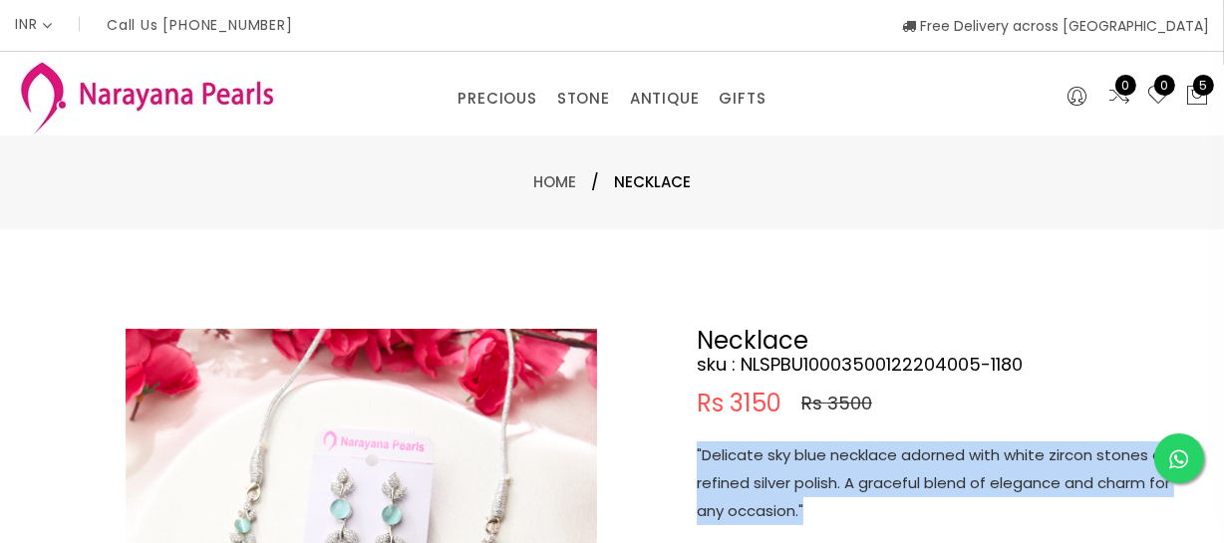
click at [829, 478] on p ""Delicate sky blue necklace adorned with white zircon stones and a refined silv…" at bounding box center [946, 484] width 498 height 84
copy p ""Delicate sky blue necklace adorned with white zircon stones and a refined silv…"
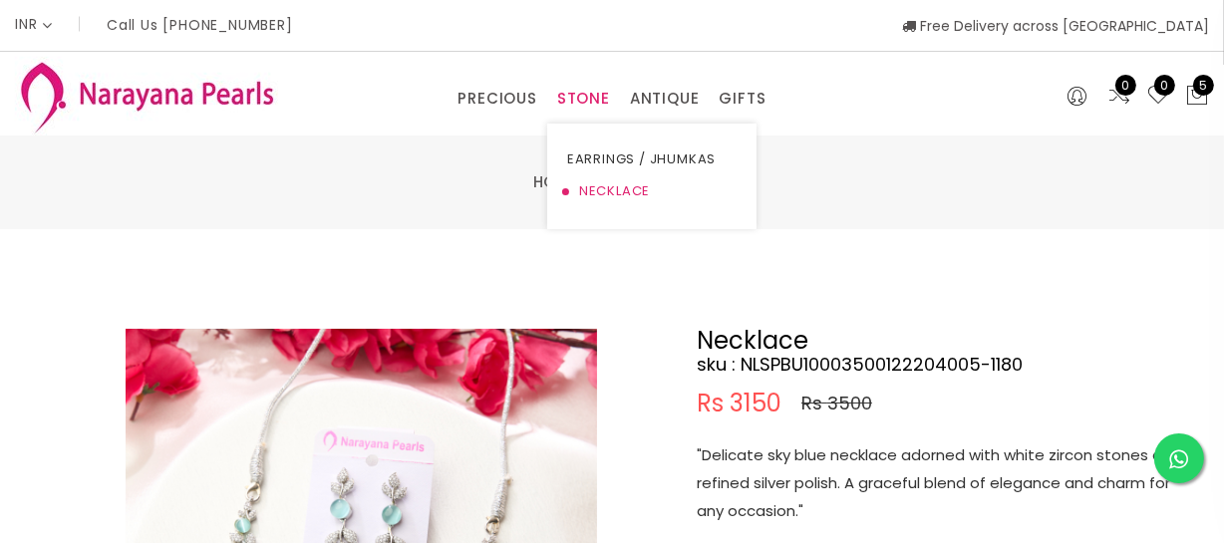
click at [597, 189] on link "NECKLACE" at bounding box center [651, 191] width 169 height 32
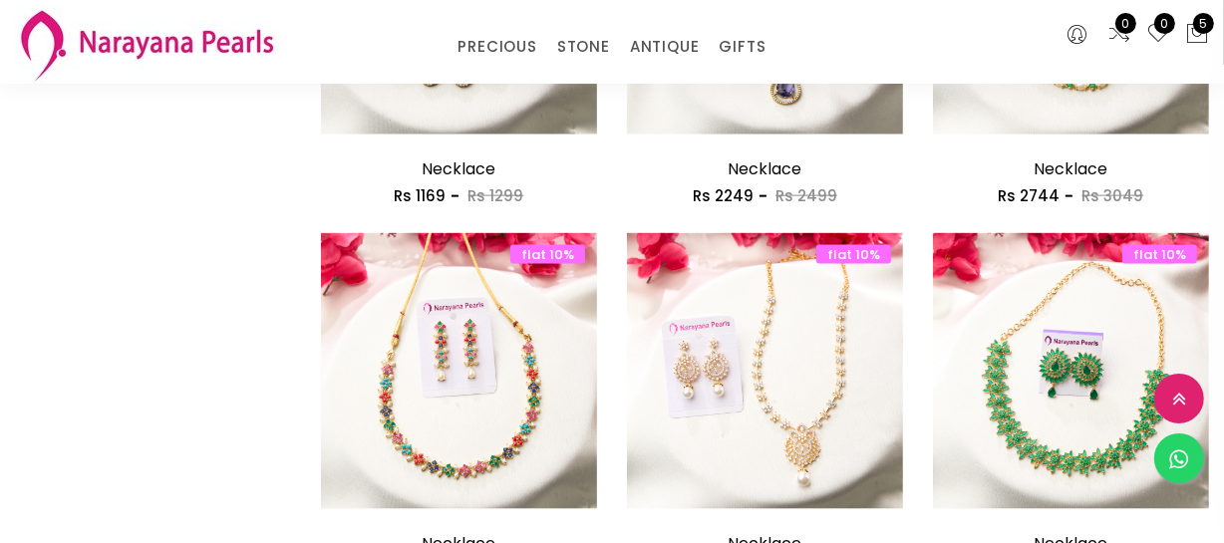
scroll to position [2627, 0]
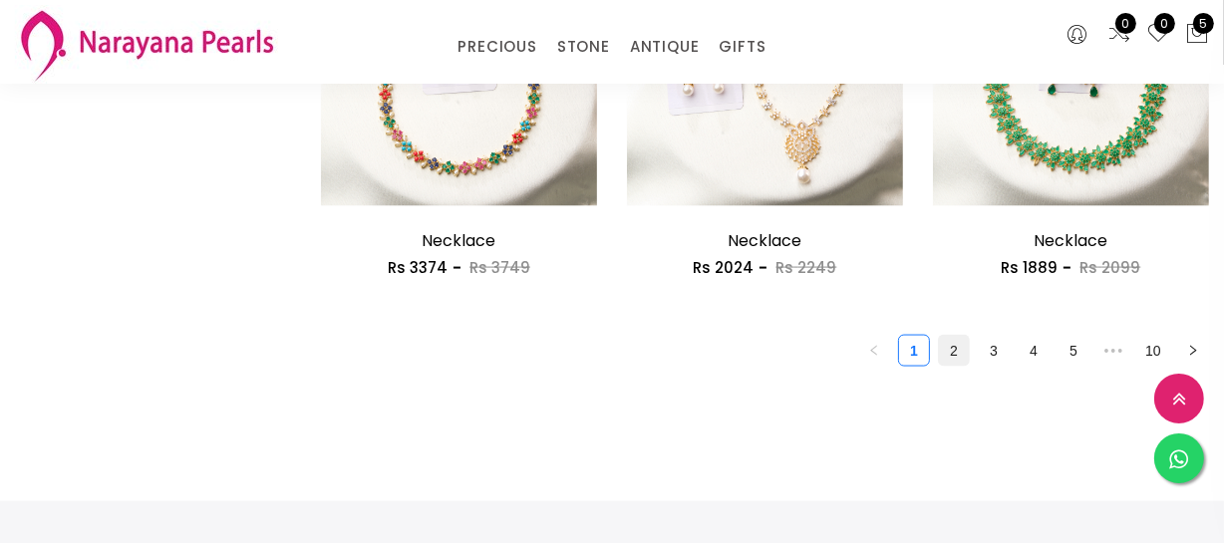
click at [957, 362] on link "2" at bounding box center [954, 351] width 30 height 30
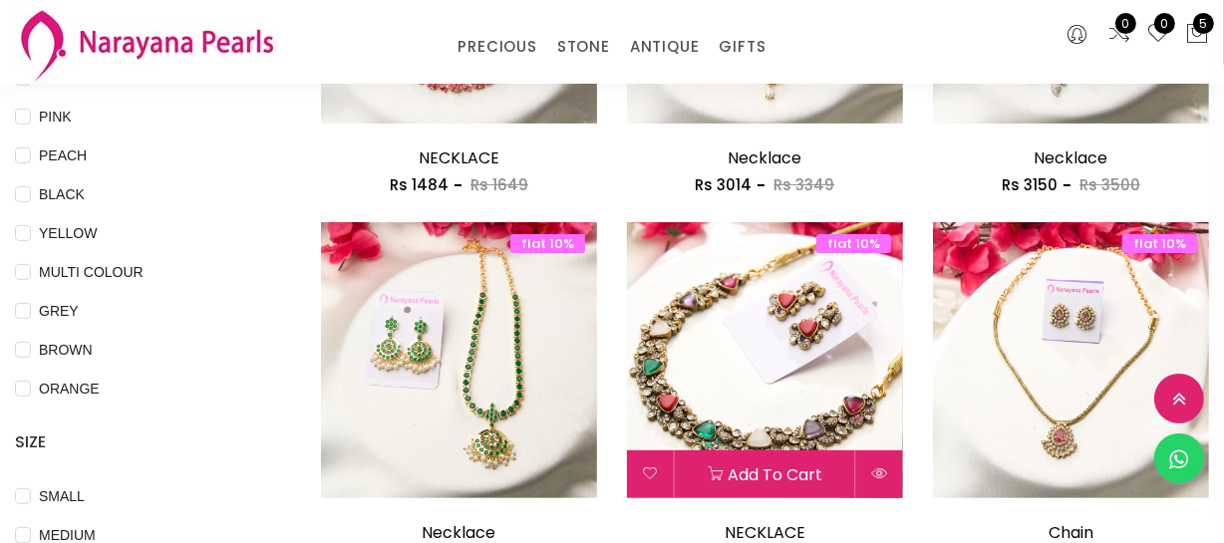
scroll to position [452, 0]
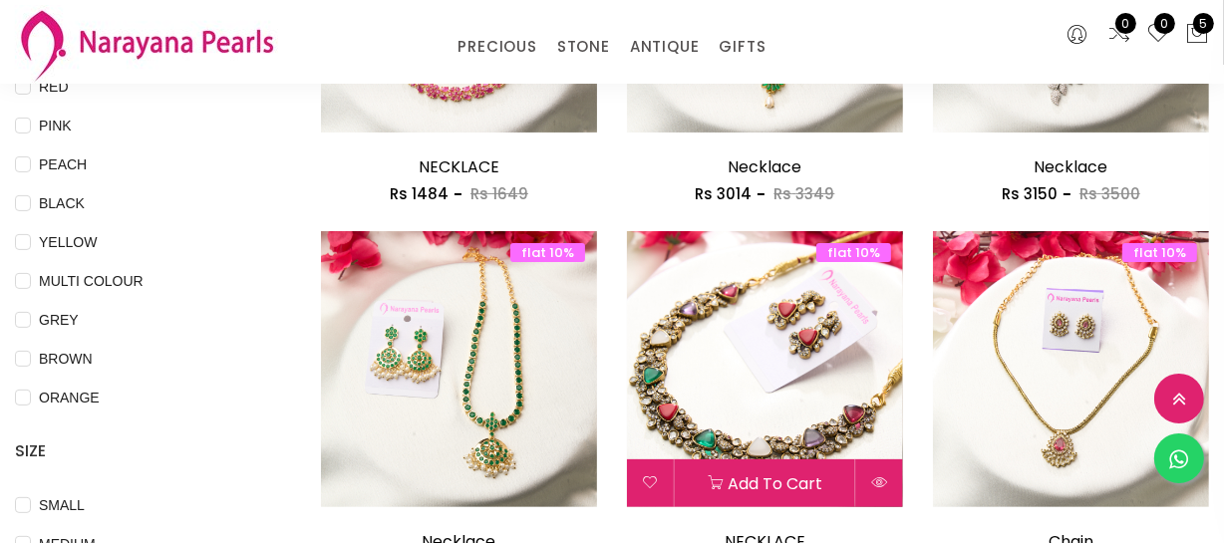
click at [749, 349] on img at bounding box center [765, 369] width 276 height 276
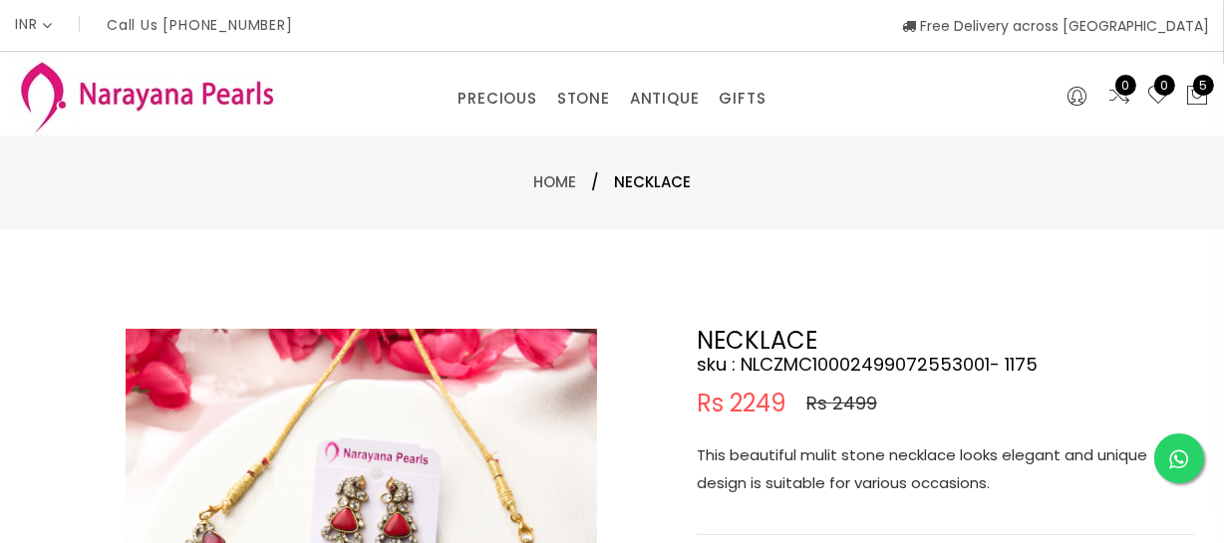
click at [860, 485] on p "This beautiful mulit stone necklace looks elegant and unique design is suitable…" at bounding box center [946, 470] width 498 height 56
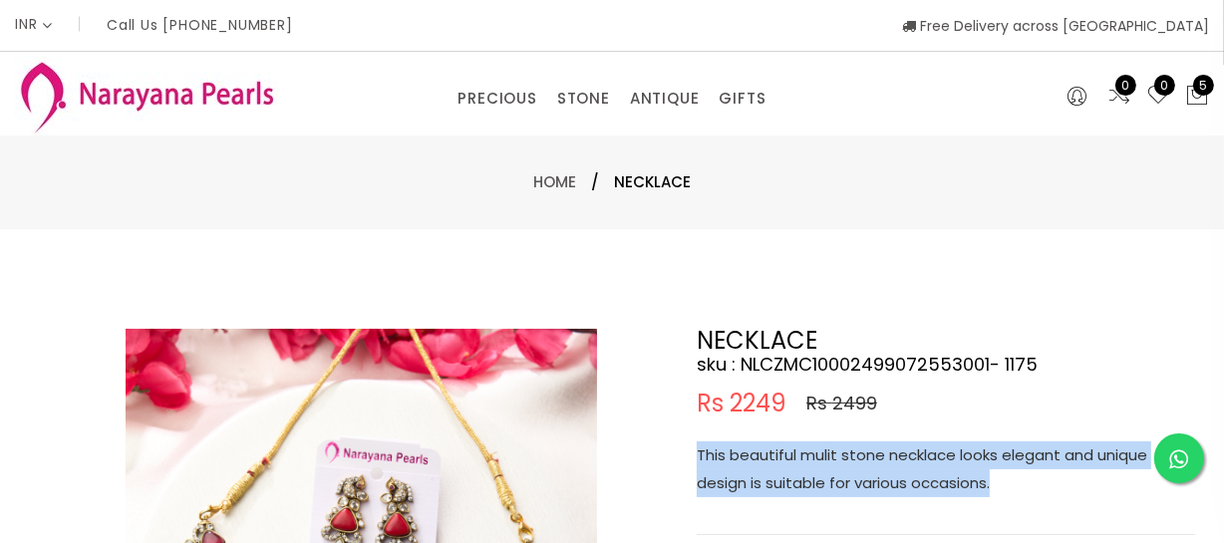
click at [860, 485] on p "This beautiful mulit stone necklace looks elegant and unique design is suitable…" at bounding box center [946, 470] width 498 height 56
copy p "This beautiful mulit stone necklace looks elegant and unique design is suitable…"
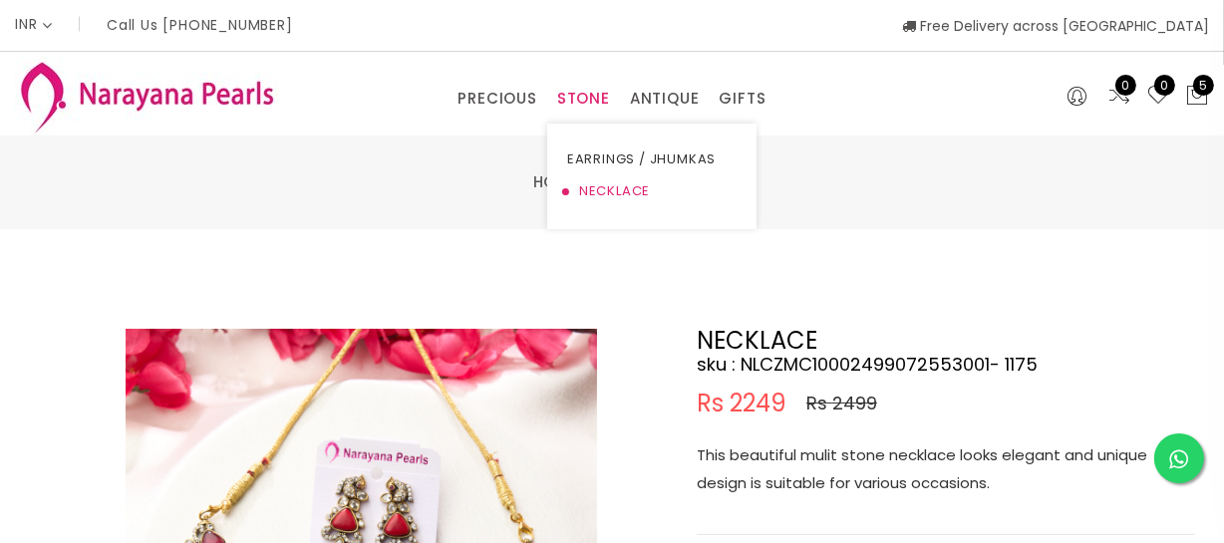
click at [596, 190] on link "NECKLACE" at bounding box center [651, 191] width 169 height 32
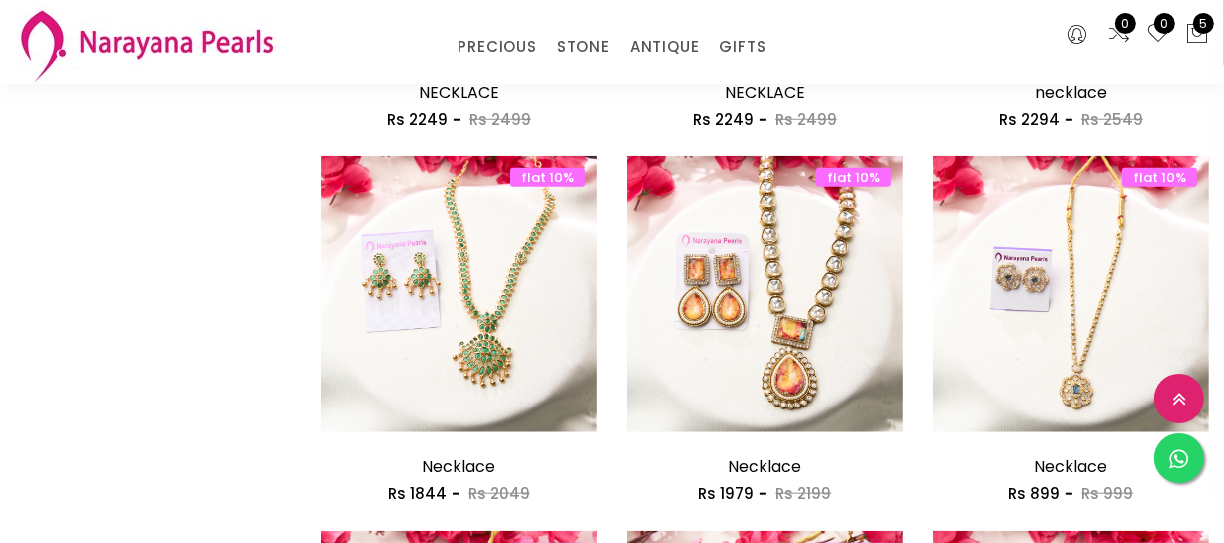
scroll to position [1812, 0]
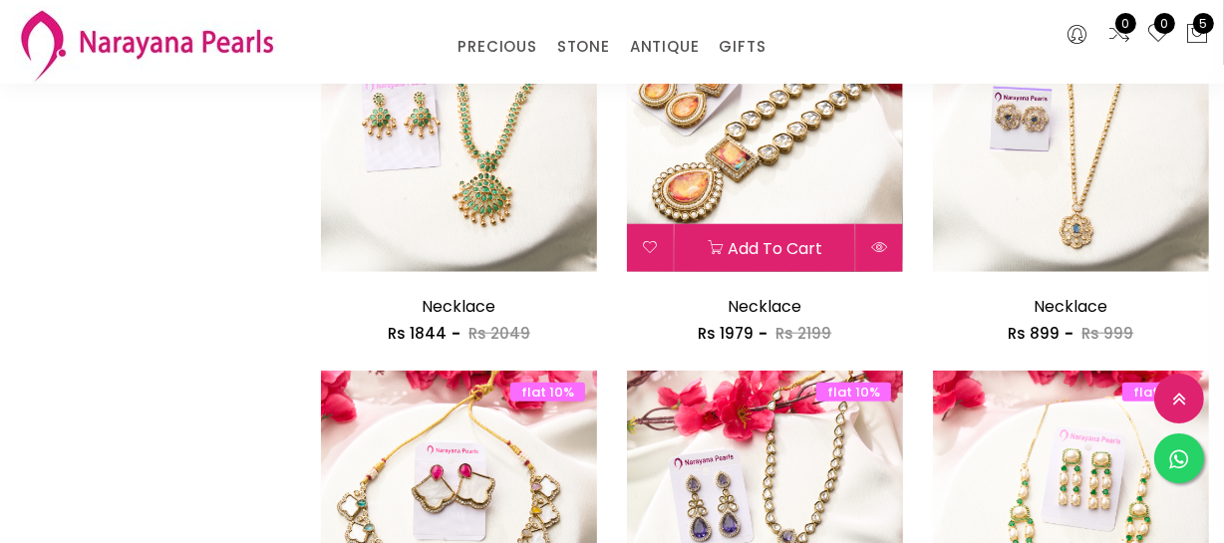
click at [785, 123] on img at bounding box center [765, 134] width 276 height 276
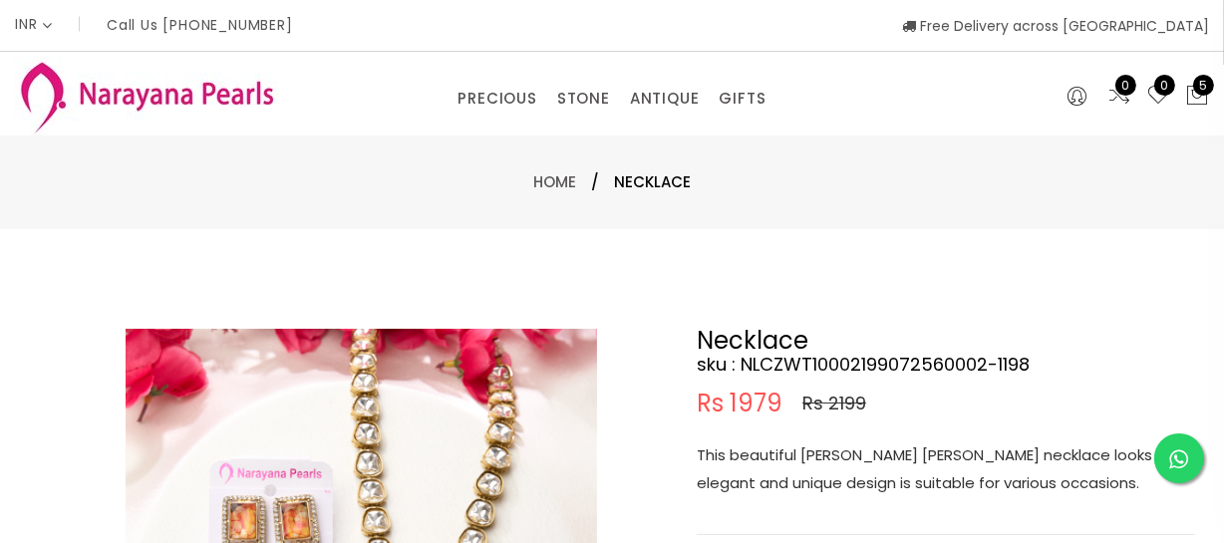
click at [810, 460] on p "This beautiful [PERSON_NAME] [PERSON_NAME] necklace looks elegant and unique de…" at bounding box center [946, 470] width 498 height 56
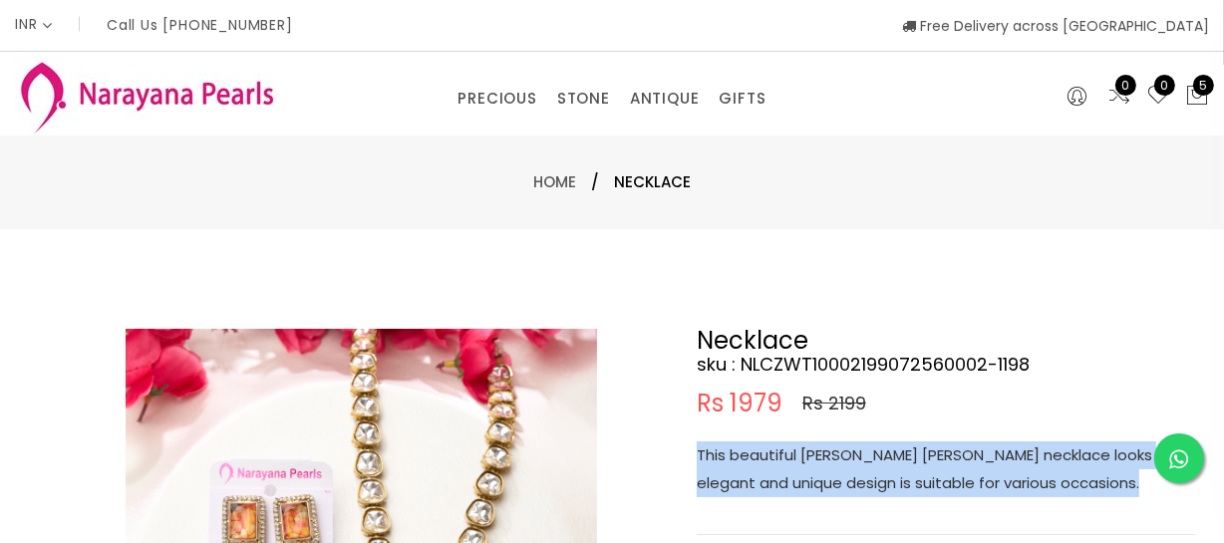
click at [810, 460] on p "This beautiful [PERSON_NAME] [PERSON_NAME] necklace looks elegant and unique de…" at bounding box center [946, 470] width 498 height 56
copy p "This beautiful [PERSON_NAME] [PERSON_NAME] necklace looks elegant and unique de…"
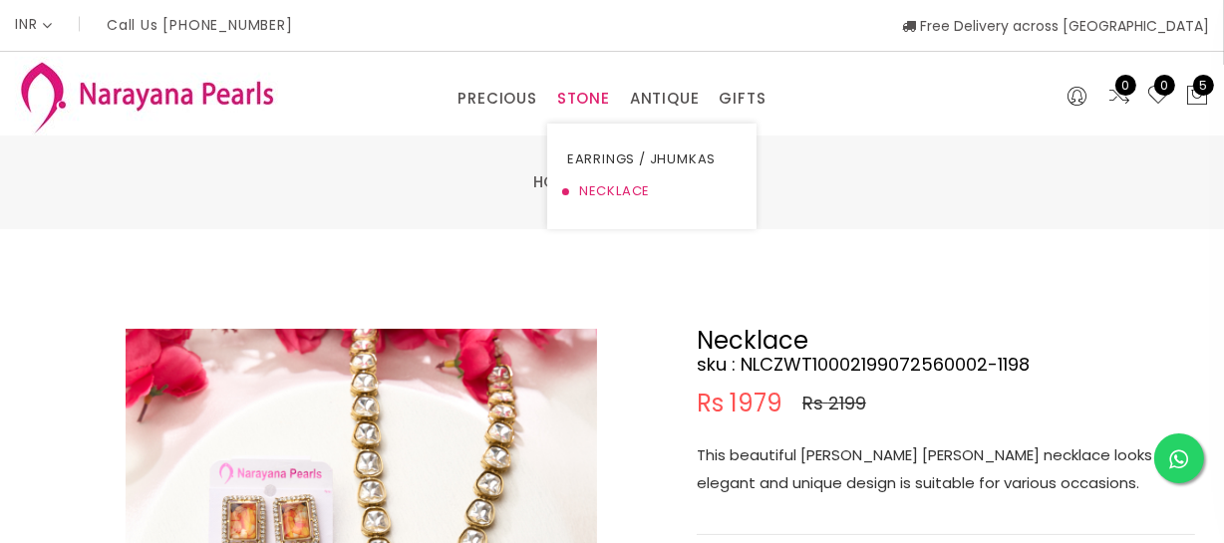
click at [596, 188] on link "NECKLACE" at bounding box center [651, 191] width 169 height 32
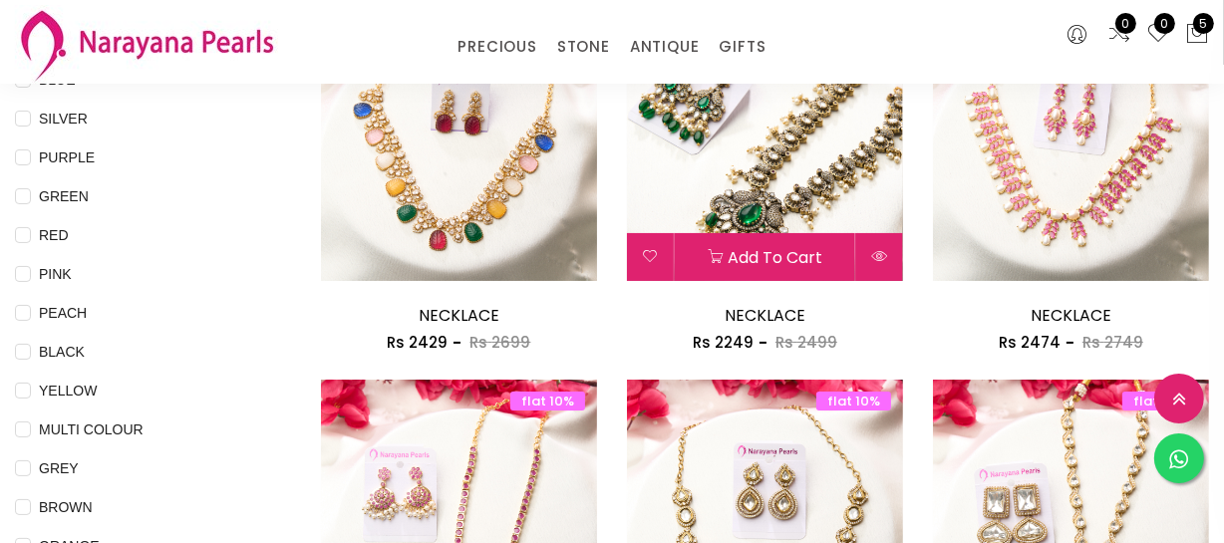
scroll to position [362, 0]
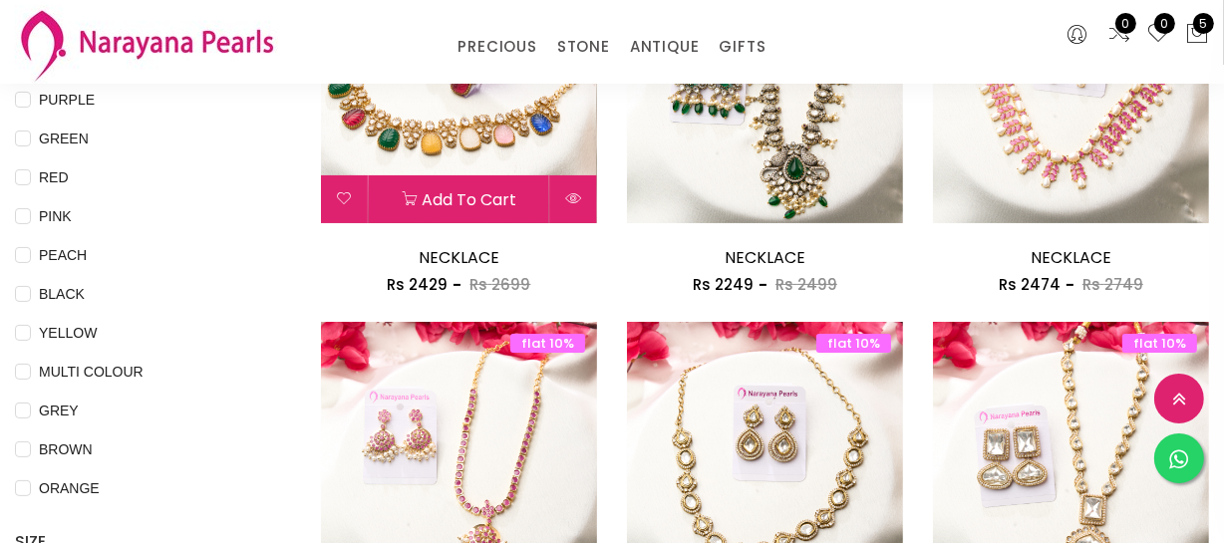
click at [508, 148] on img at bounding box center [459, 85] width 276 height 276
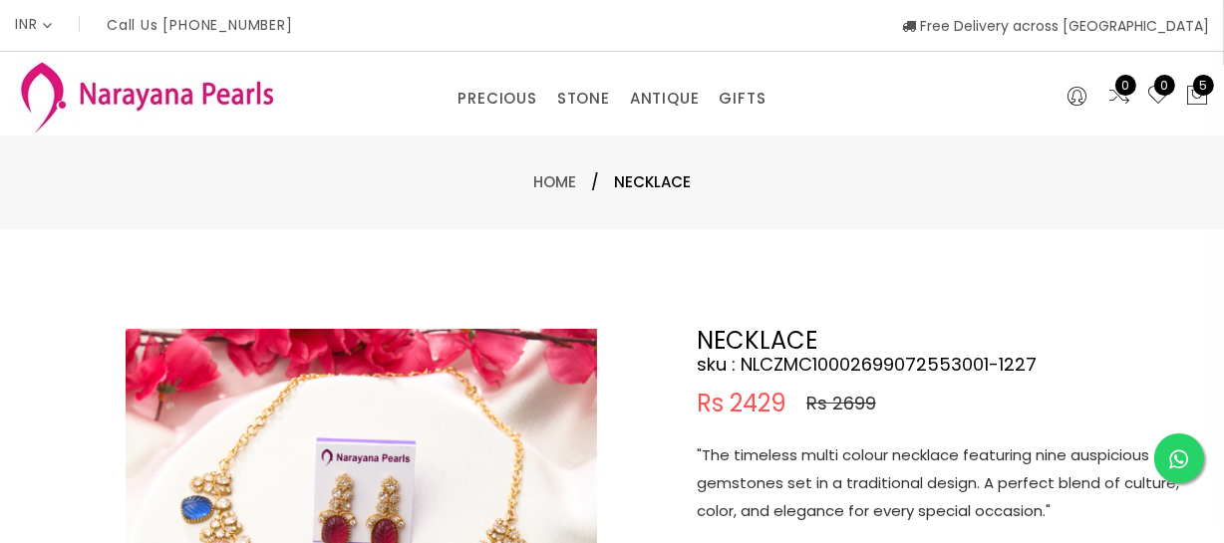
click at [863, 495] on p ""The timeless multi colour necklace featuring nine auspicious gemstones set in …" at bounding box center [946, 484] width 498 height 84
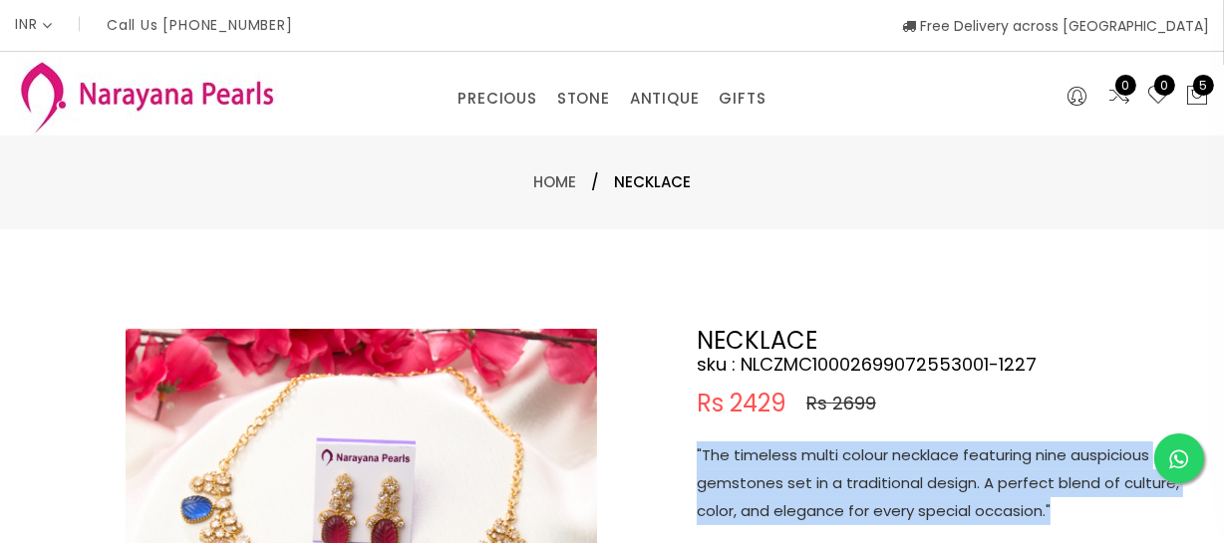
click at [863, 495] on p ""The timeless multi colour necklace featuring nine auspicious gemstones set in …" at bounding box center [946, 484] width 498 height 84
copy p ""The timeless multi colour necklace featuring nine auspicious gemstones set in …"
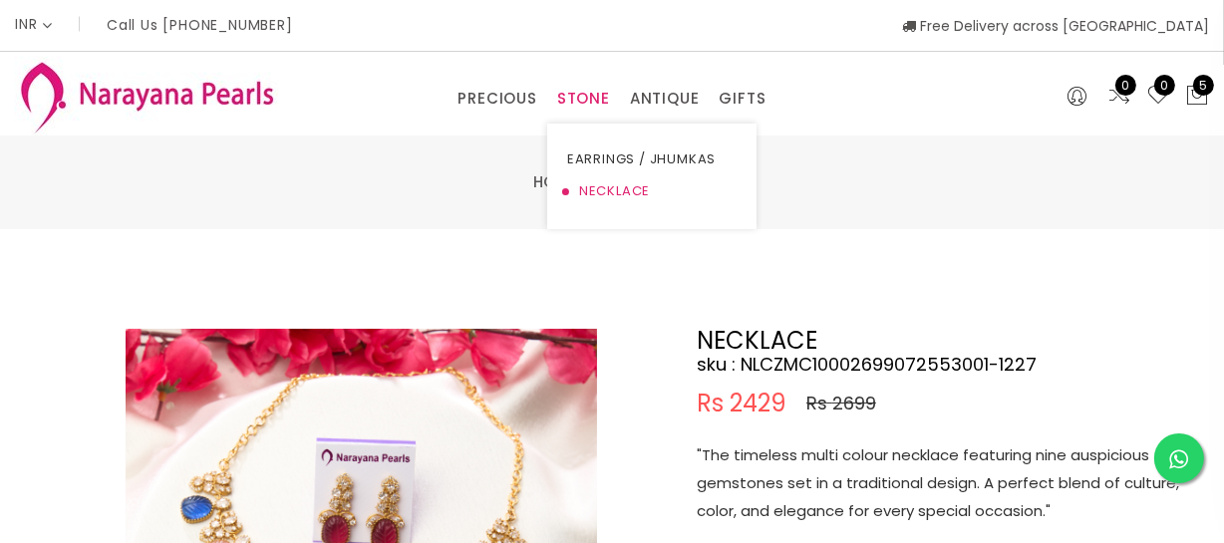
click at [591, 189] on link "NECKLACE" at bounding box center [651, 191] width 169 height 32
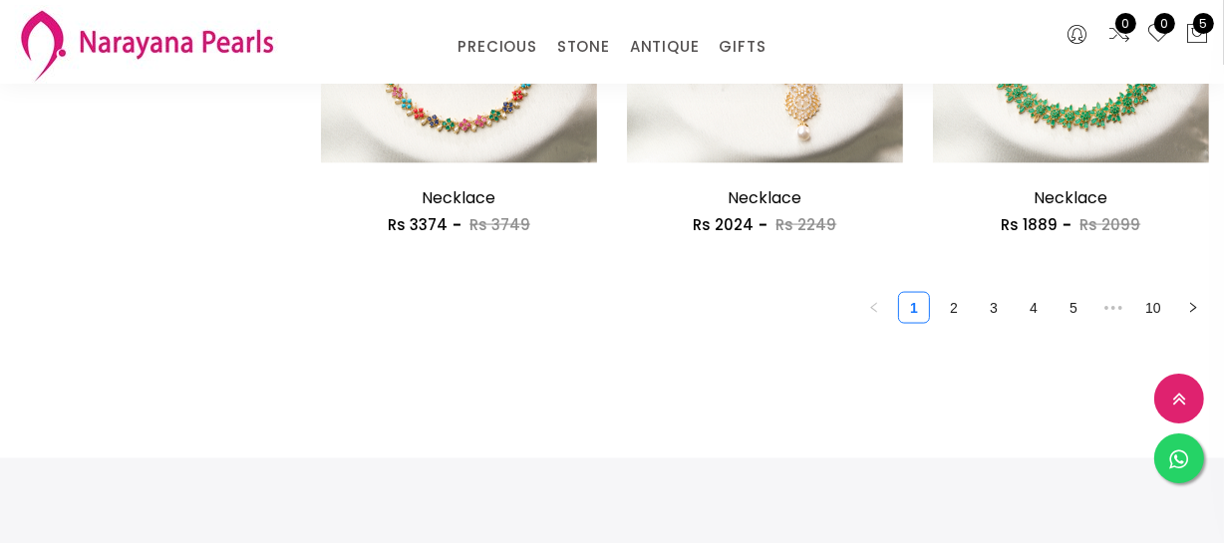
scroll to position [2627, 0]
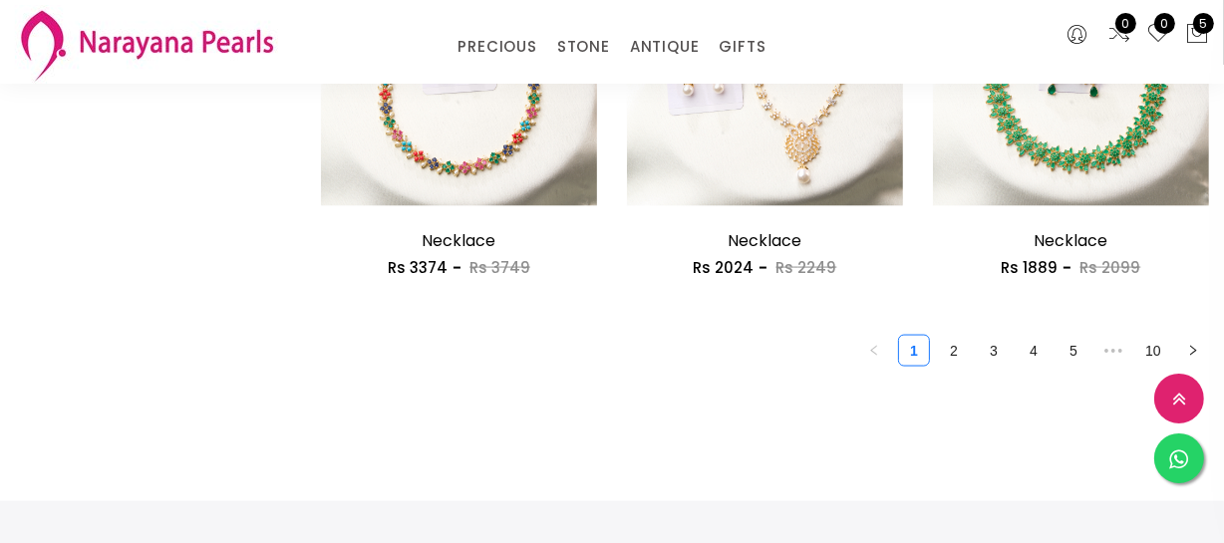
click at [943, 346] on link "2" at bounding box center [954, 351] width 30 height 30
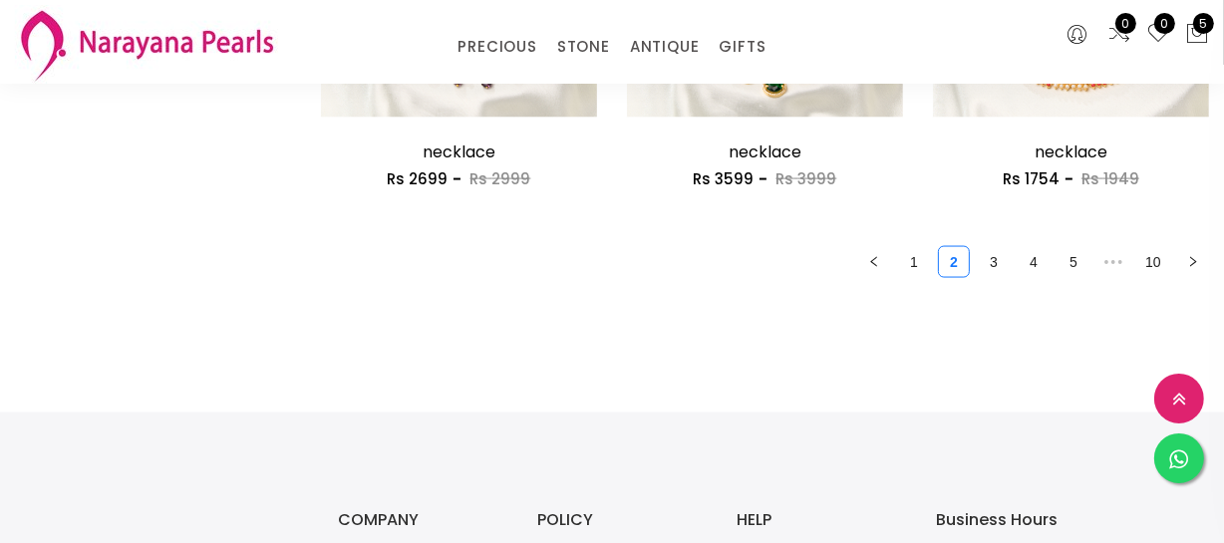
scroll to position [2718, 0]
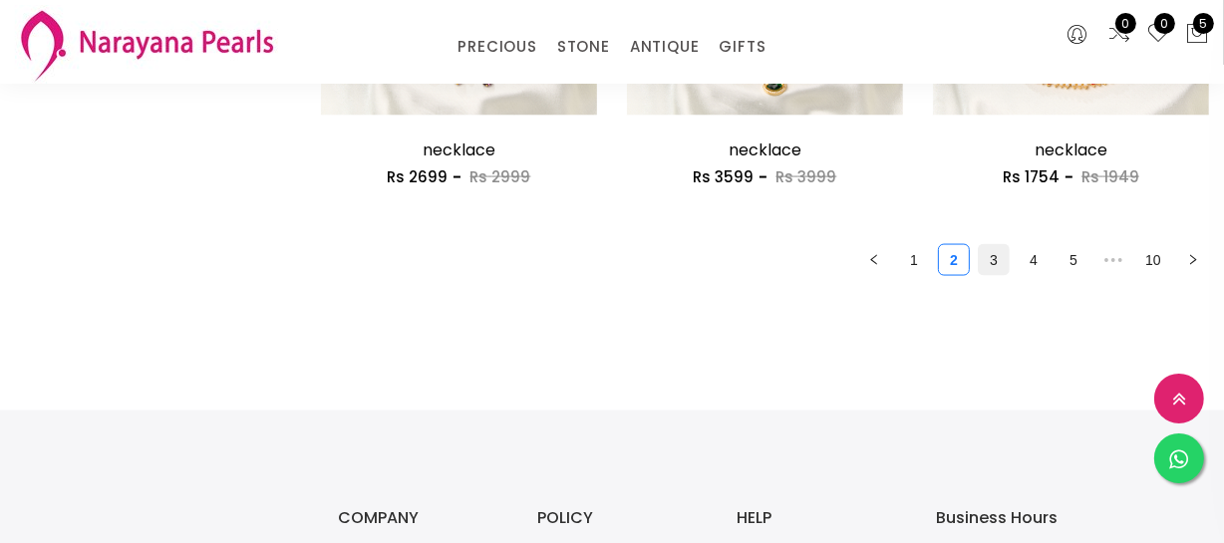
click at [1003, 253] on link "3" at bounding box center [994, 260] width 30 height 30
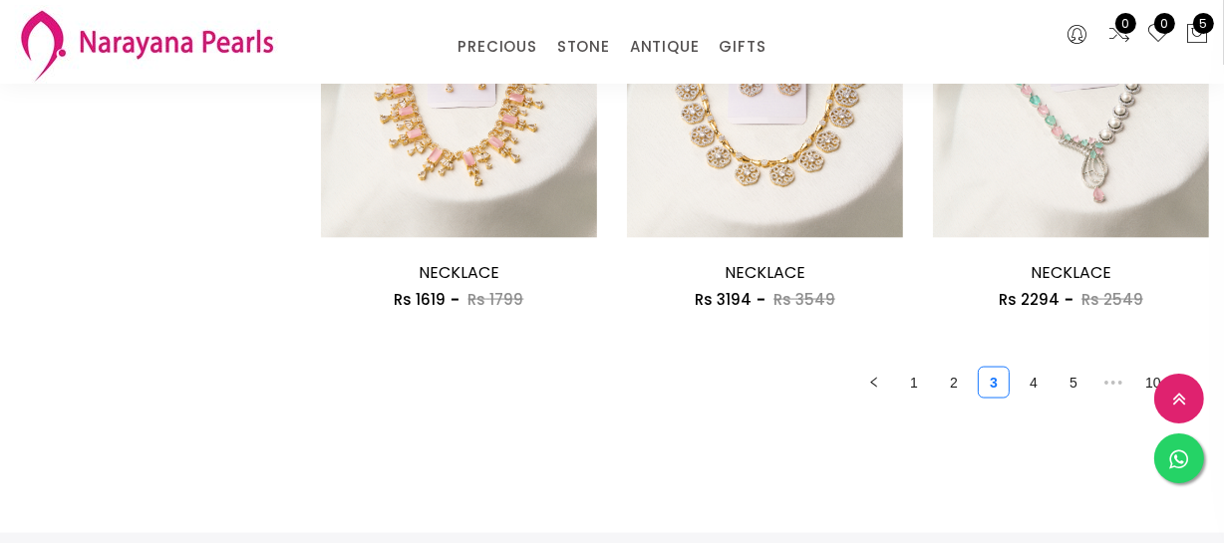
scroll to position [2627, 0]
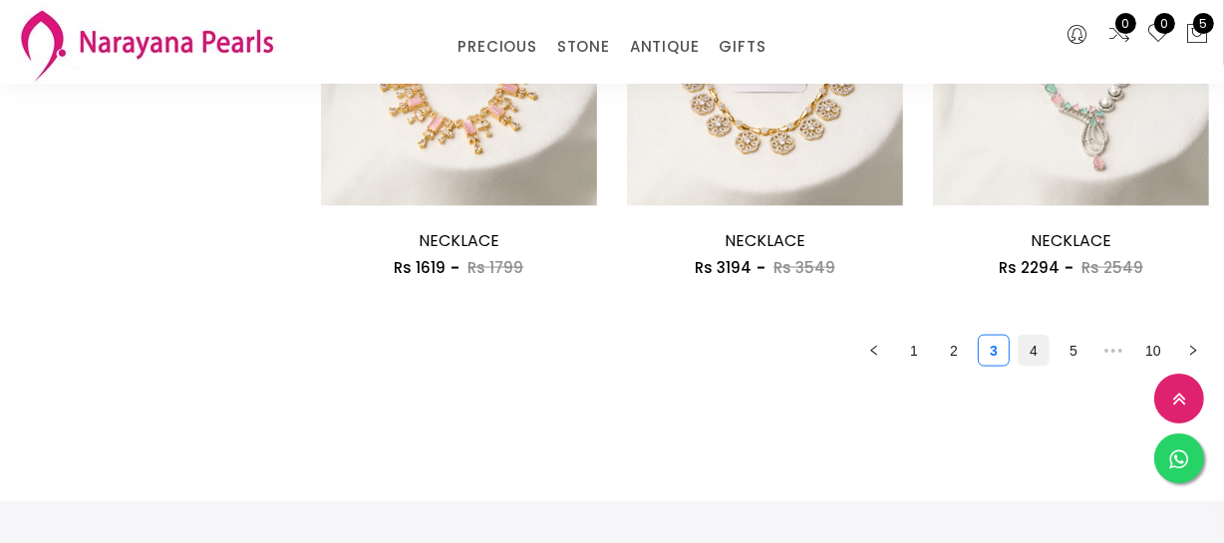
click at [1023, 349] on link "4" at bounding box center [1034, 351] width 30 height 30
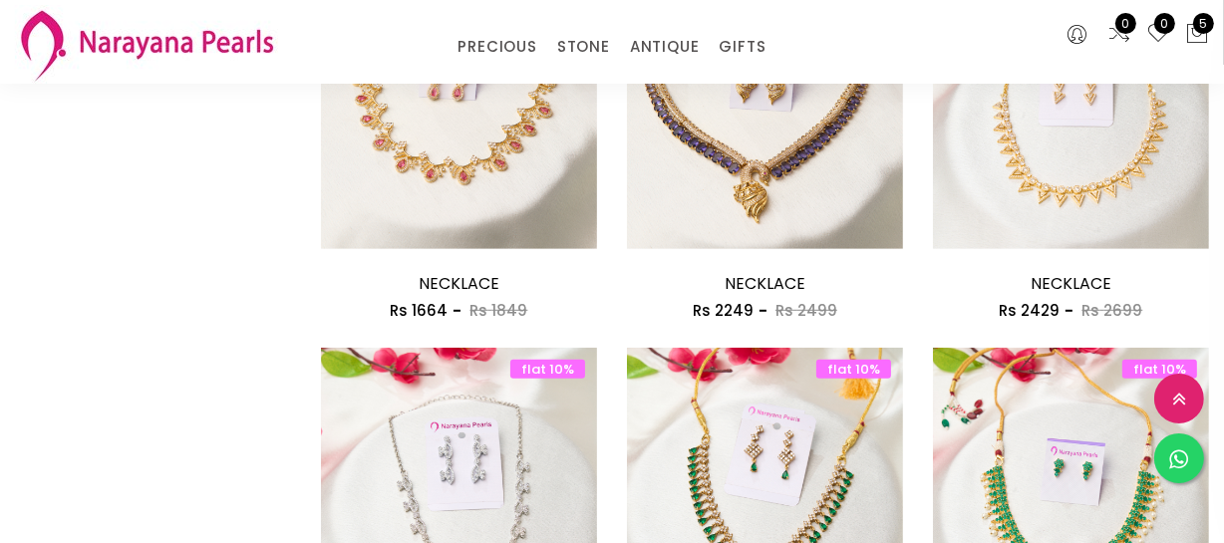
scroll to position [1086, 0]
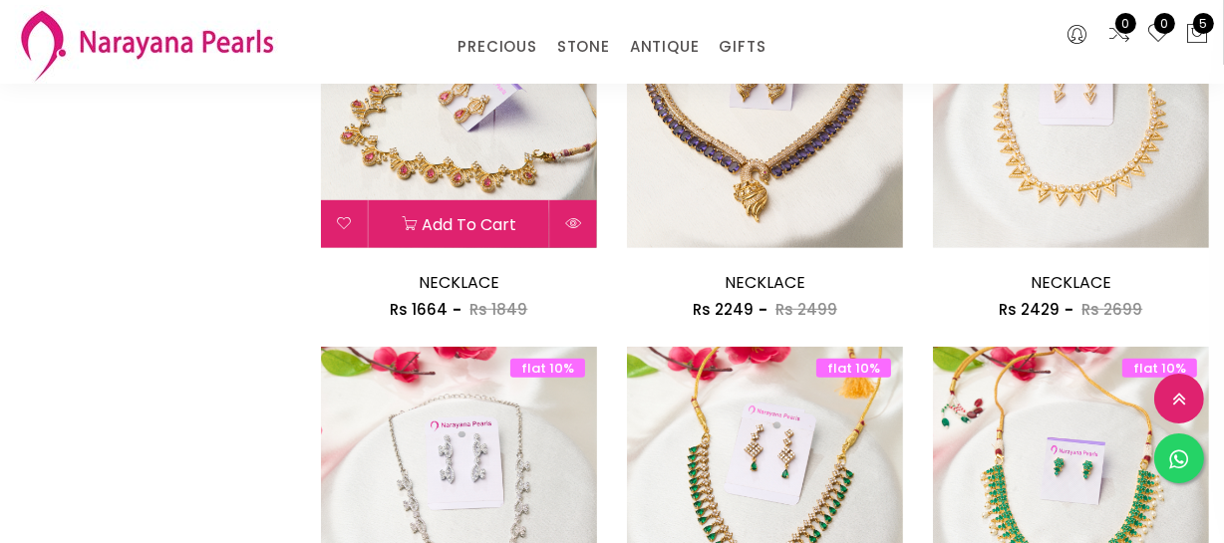
click at [492, 119] on img at bounding box center [459, 110] width 276 height 276
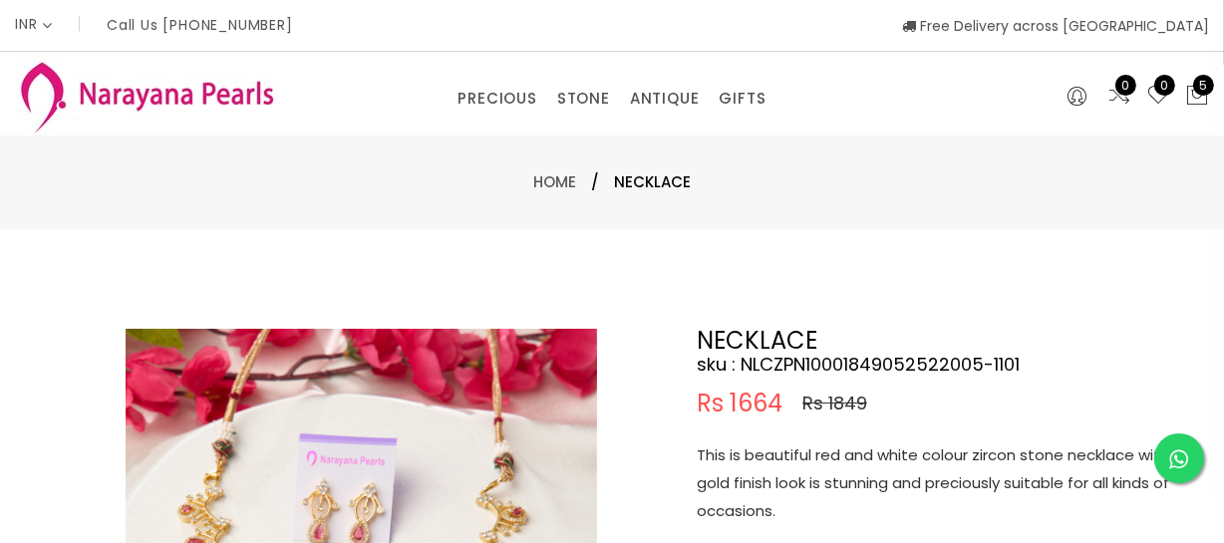
click at [866, 467] on p "This is beautiful red and white colour zircon stone necklace with gold finish l…" at bounding box center [946, 484] width 498 height 84
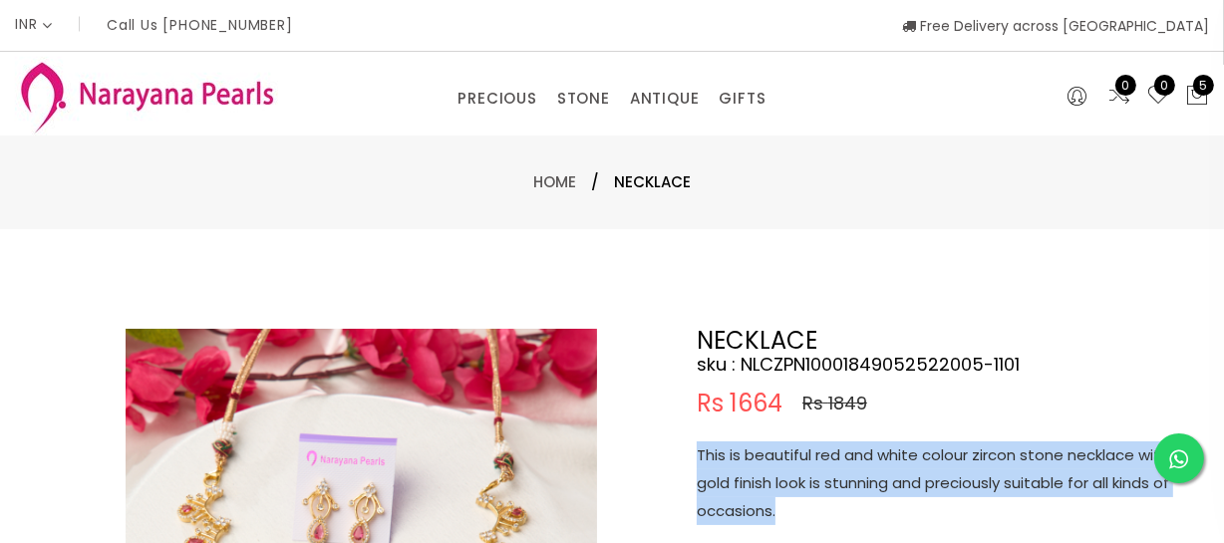
click at [866, 467] on p "This is beautiful red and white colour zircon stone necklace with gold finish l…" at bounding box center [946, 484] width 498 height 84
copy p "This is beautiful red and white colour zircon stone necklace with gold finish l…"
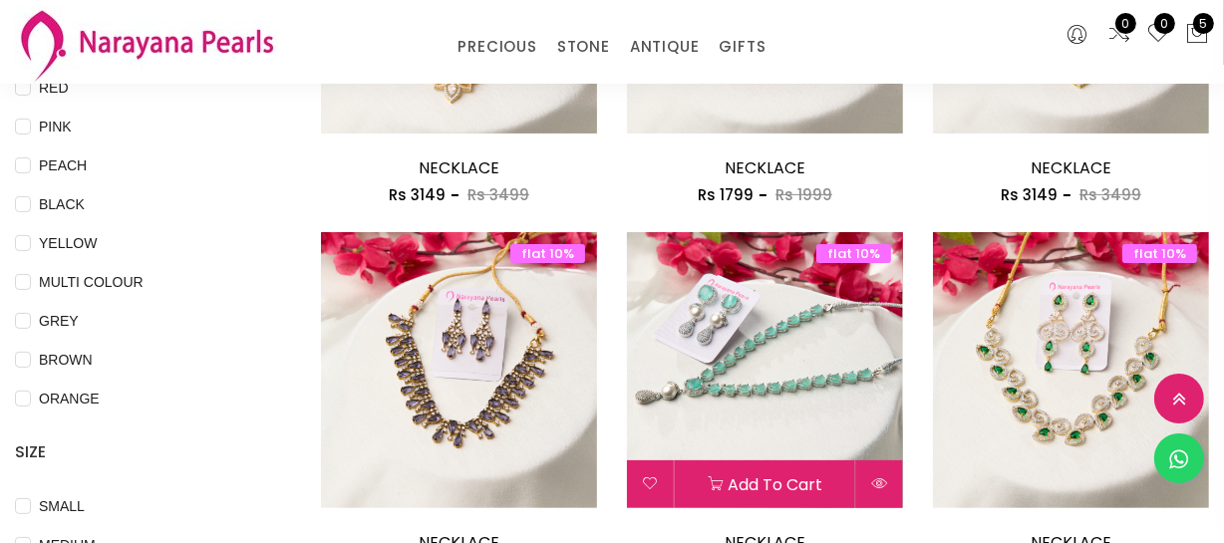
scroll to position [452, 0]
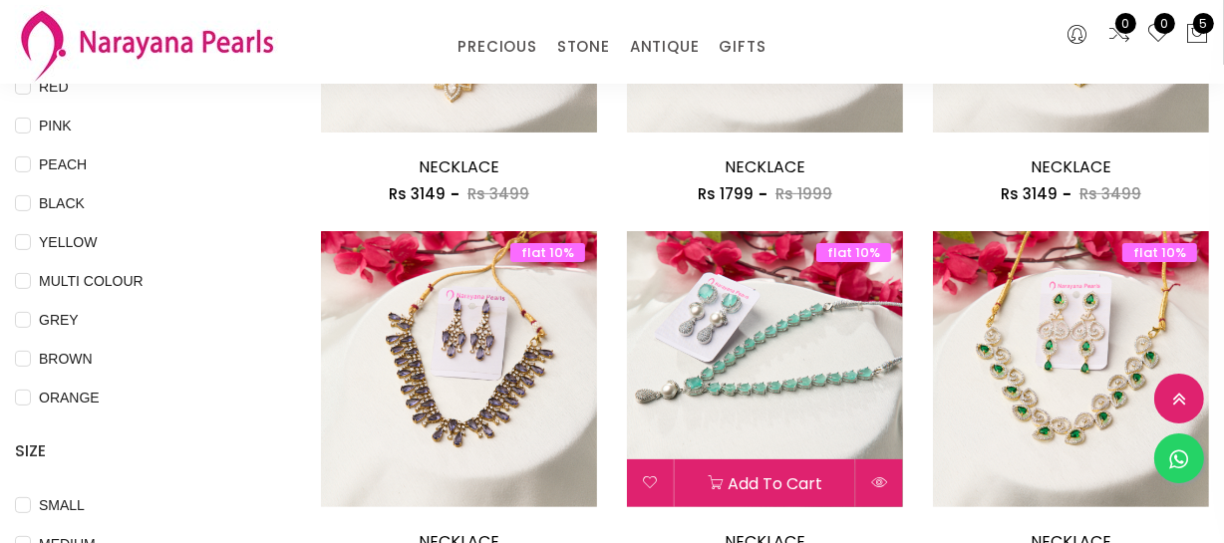
click at [751, 384] on img at bounding box center [765, 369] width 276 height 276
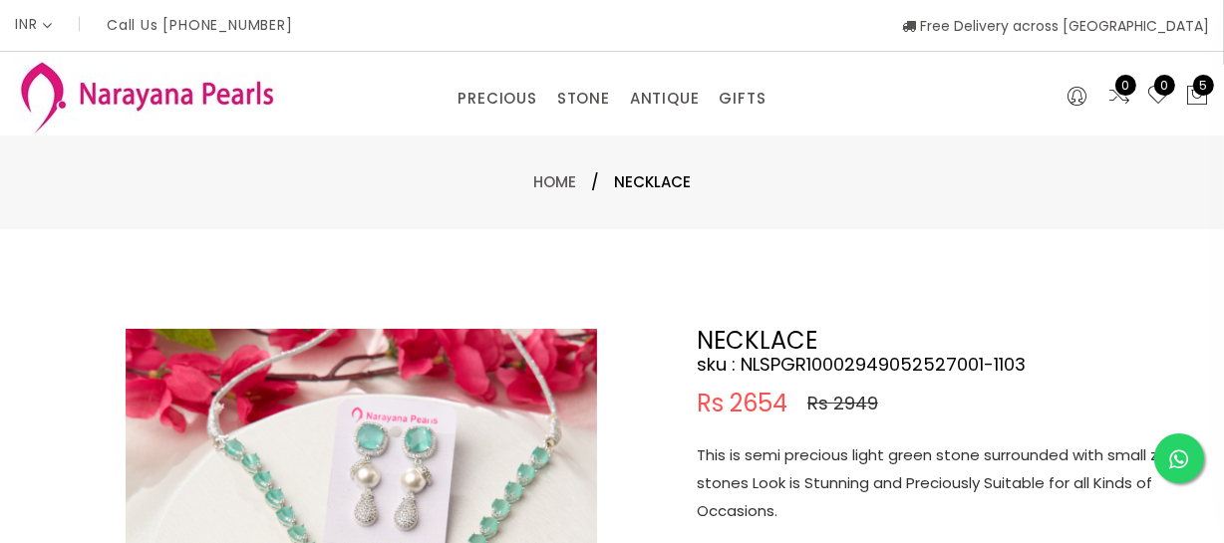
click at [828, 481] on p "This is semi precious light green stone surrounded with small zircon stones Loo…" at bounding box center [946, 484] width 498 height 84
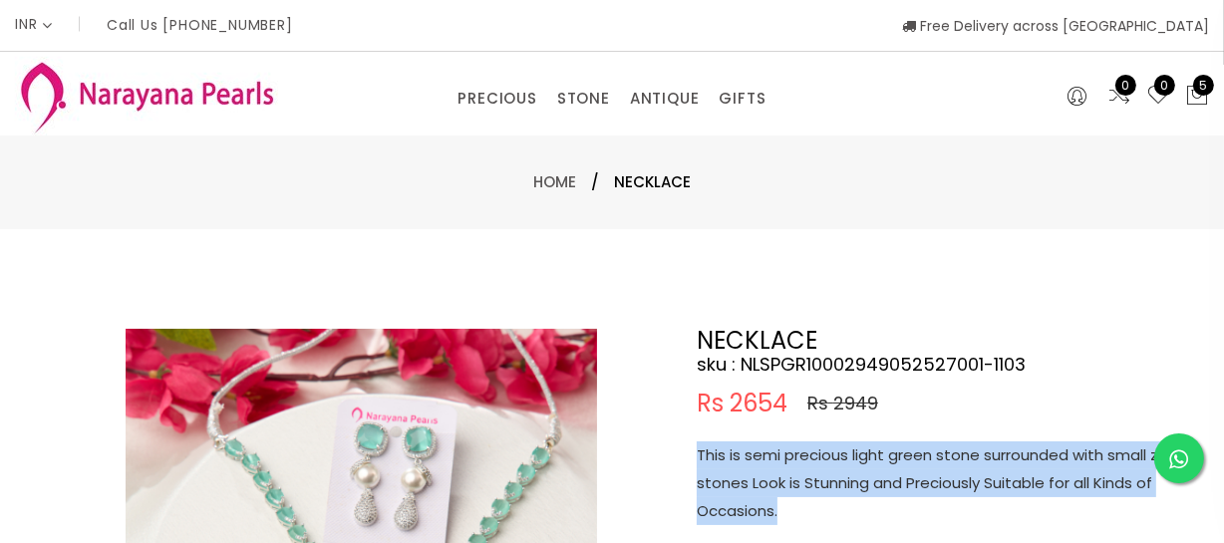
click at [828, 481] on p "This is semi precious light green stone surrounded with small zircon stones Loo…" at bounding box center [946, 484] width 498 height 84
copy p "This is semi precious light green stone surrounded with small zircon stones Loo…"
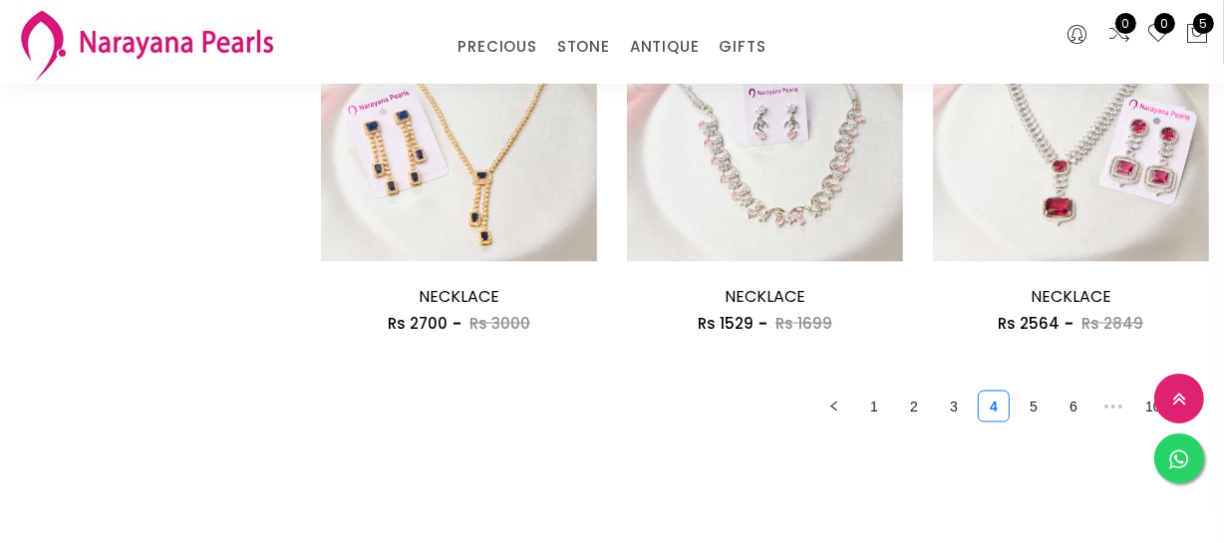
scroll to position [2808, 0]
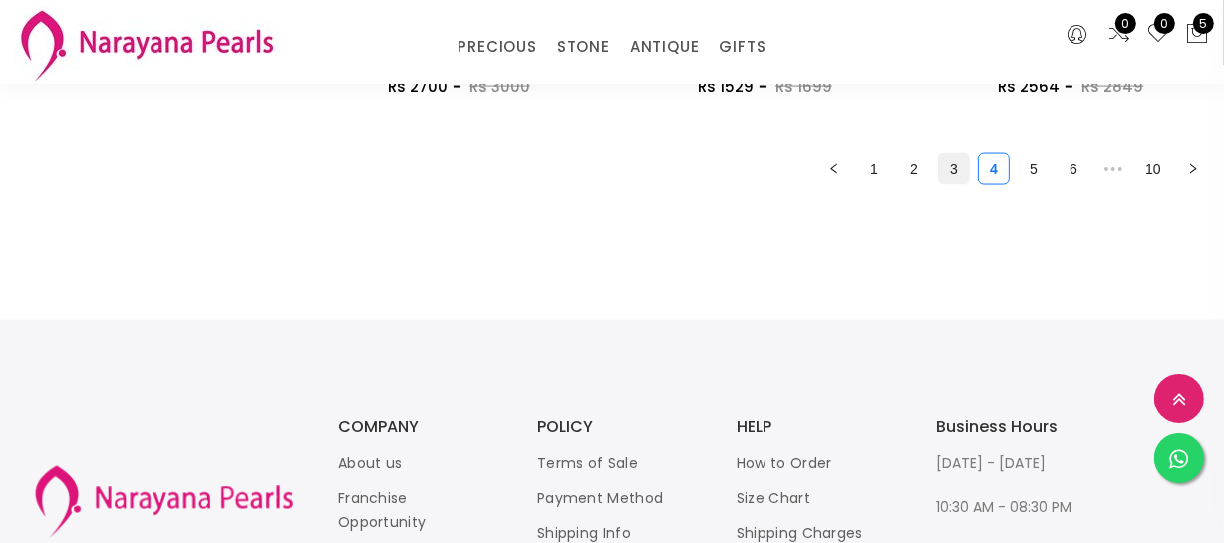
click at [954, 174] on link "3" at bounding box center [954, 169] width 30 height 30
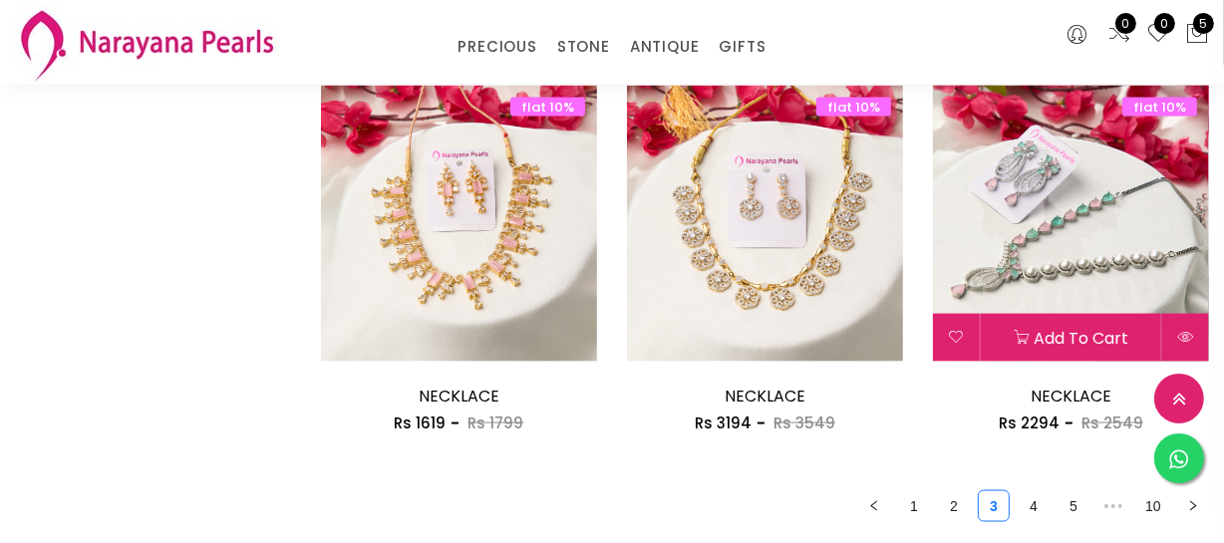
scroll to position [2355, 0]
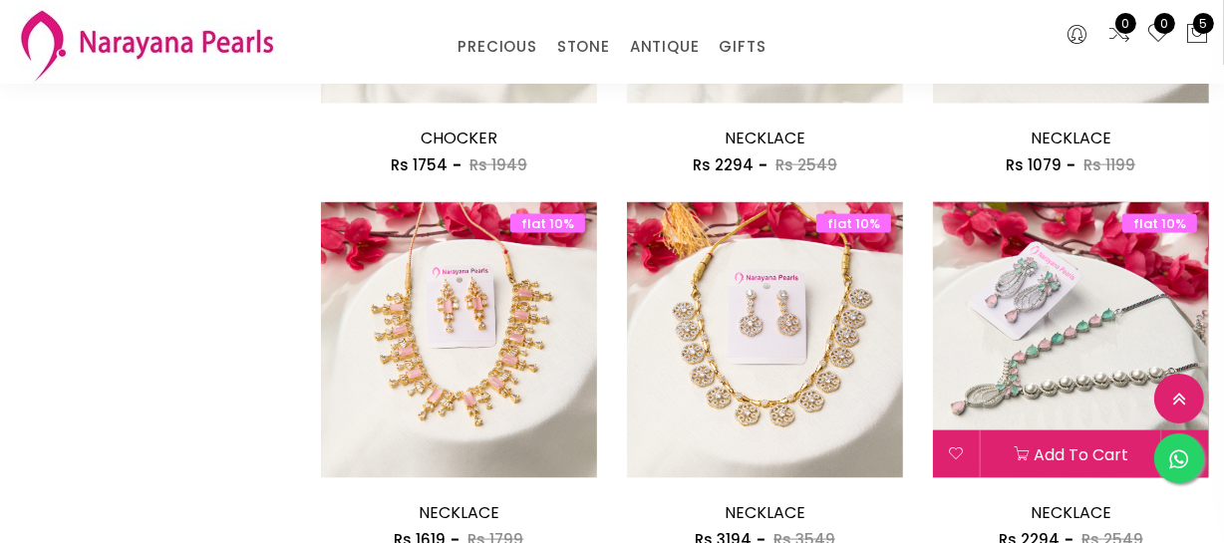
click at [1076, 329] on img at bounding box center [1071, 340] width 276 height 276
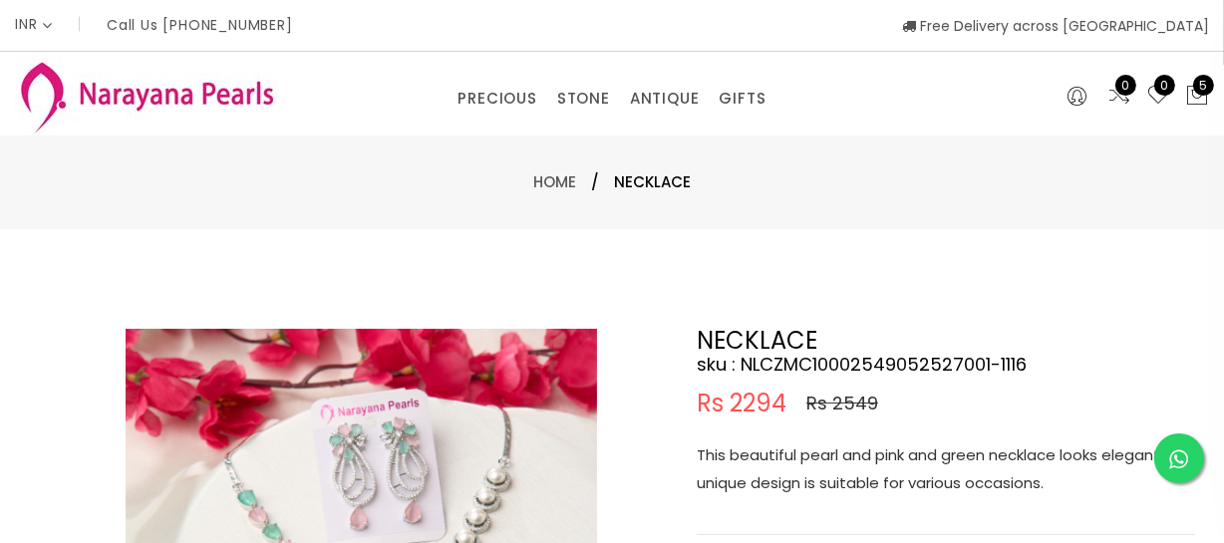
click at [804, 463] on p "This beautiful pearl and pink and green necklace looks elegant and unique desig…" at bounding box center [946, 470] width 498 height 56
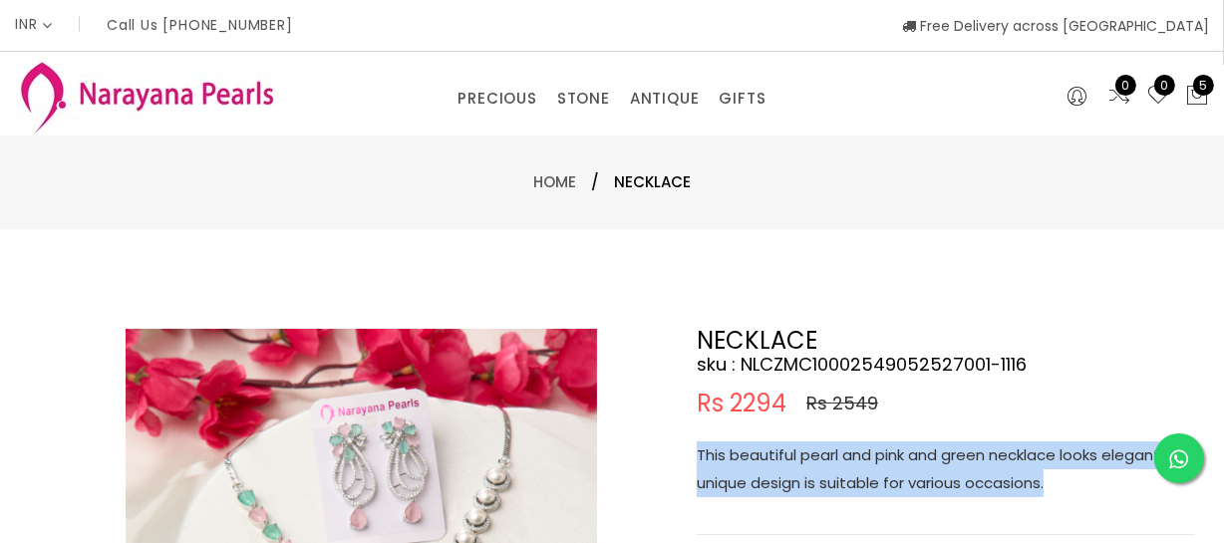
click at [804, 463] on p "This beautiful pearl and pink and green necklace looks elegant and unique desig…" at bounding box center [946, 470] width 498 height 56
copy p "This beautiful pearl and pink and green necklace looks elegant and unique desig…"
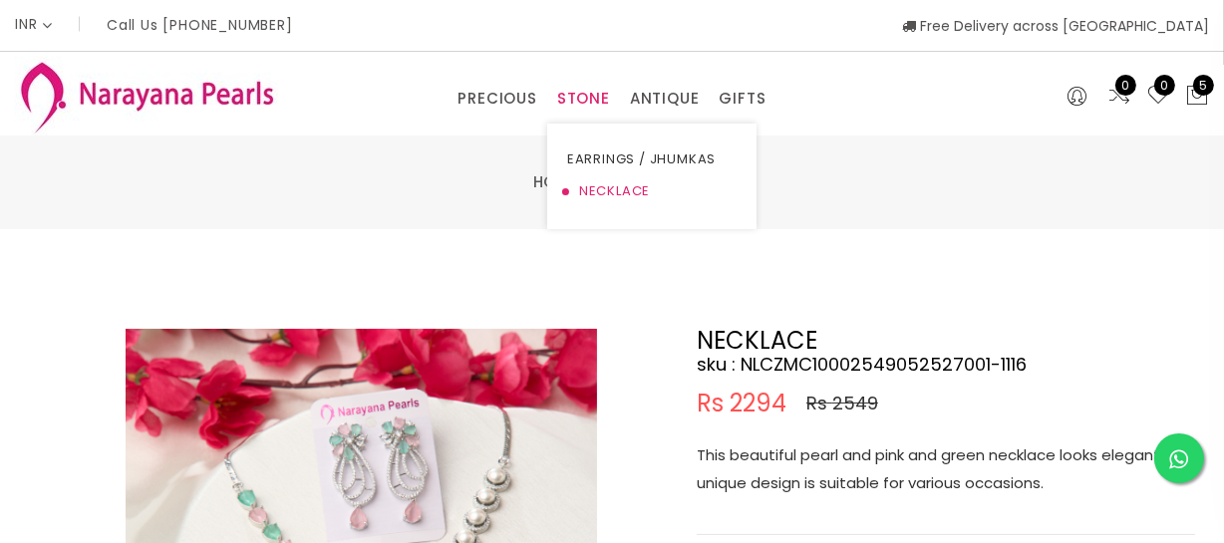
click at [596, 184] on link "NECKLACE" at bounding box center [651, 191] width 169 height 32
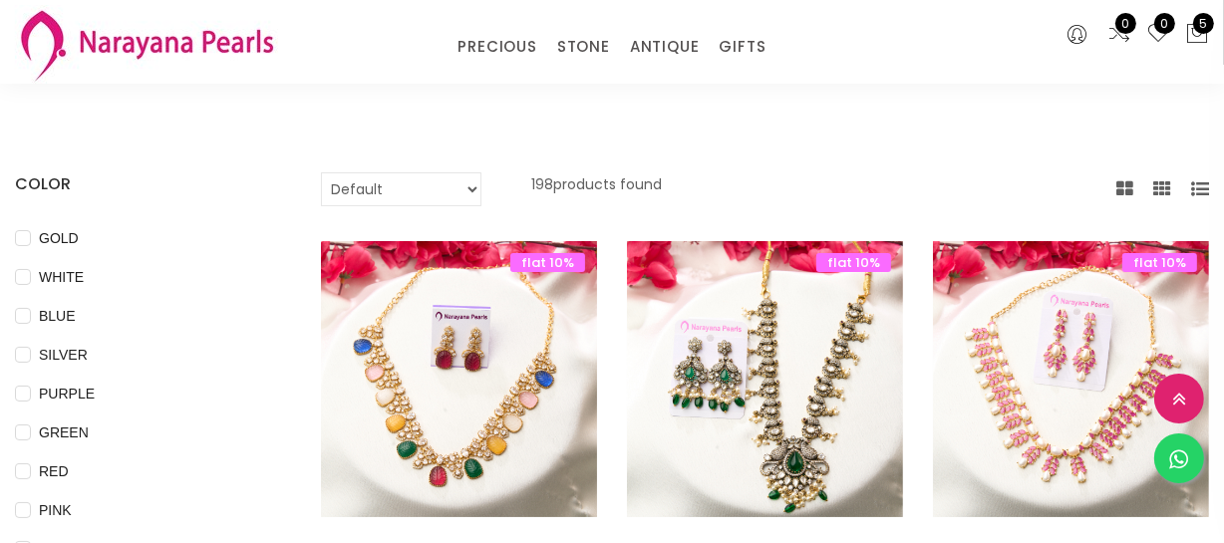
scroll to position [271, 0]
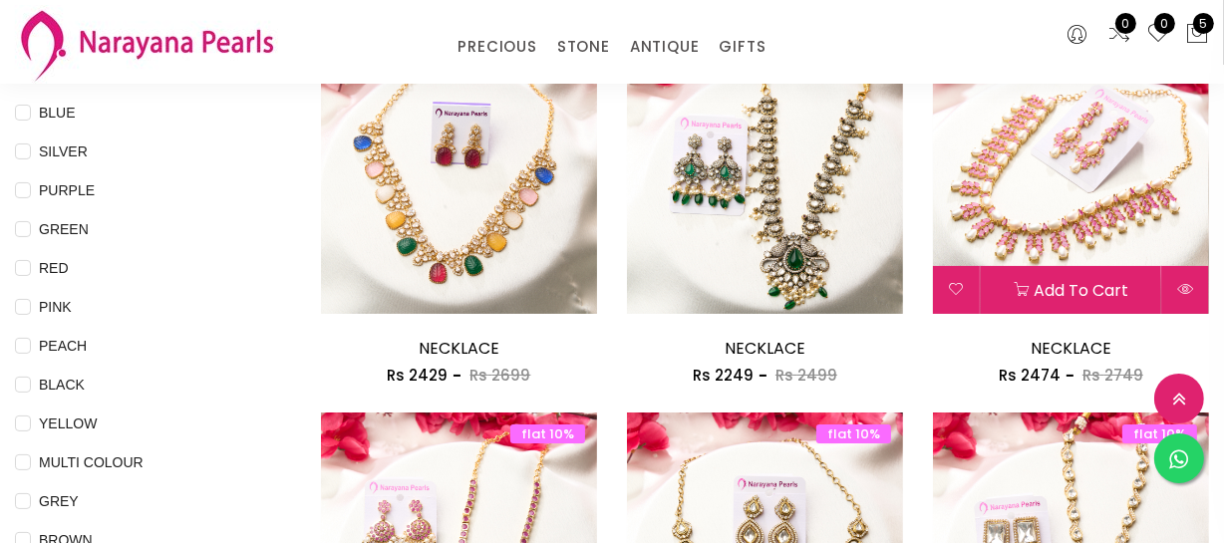
click at [1098, 191] on img at bounding box center [1071, 176] width 276 height 276
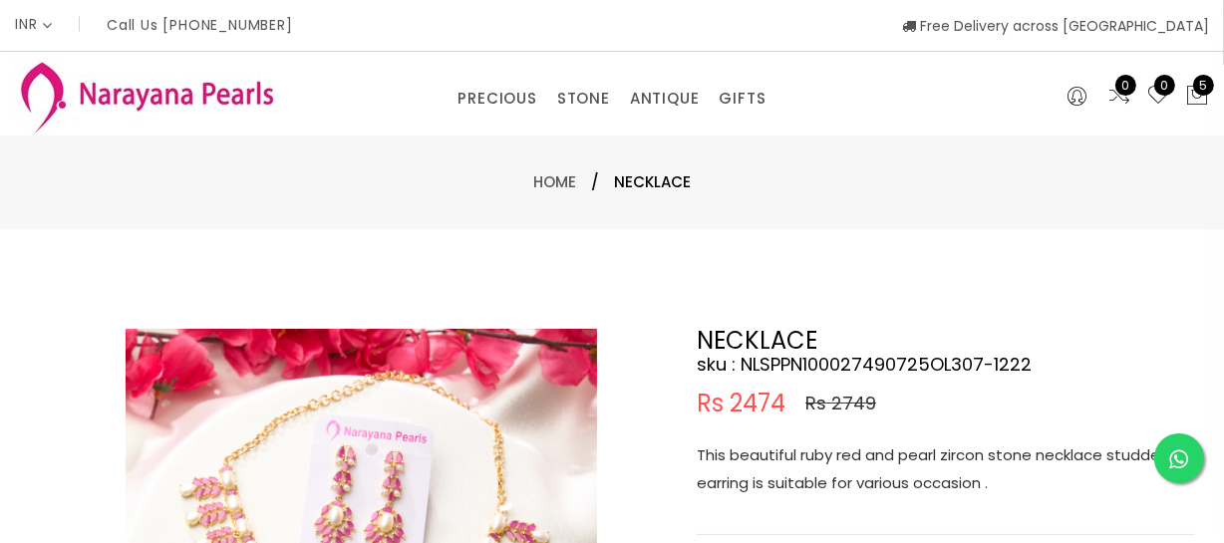
click at [856, 483] on p "This beautiful ruby red and pearl zircon stone necklace studded earring is suit…" at bounding box center [946, 470] width 498 height 56
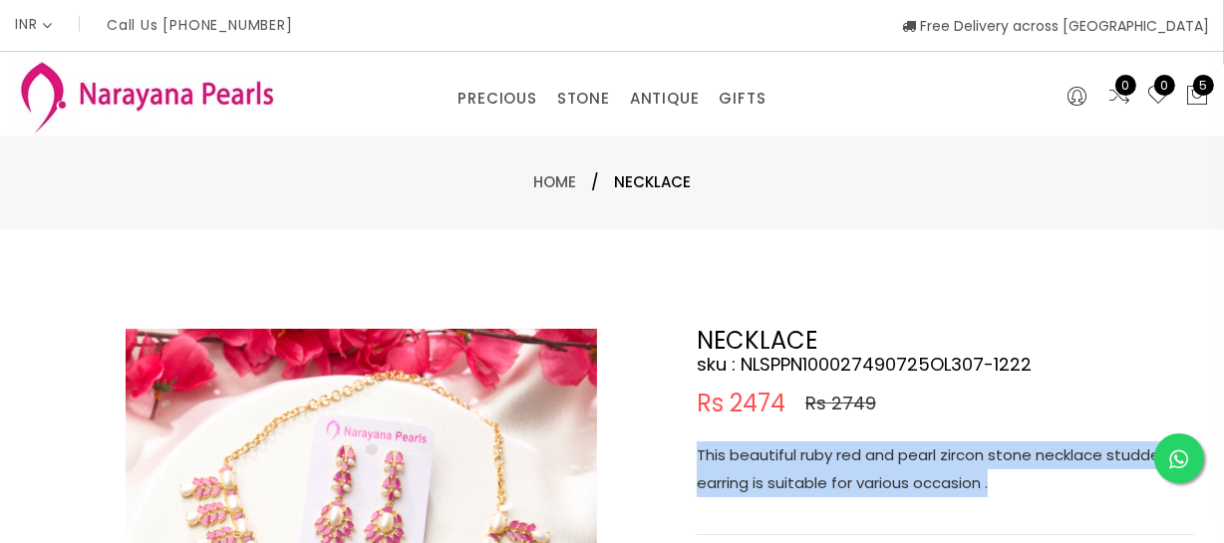
click at [856, 483] on p "This beautiful ruby red and pearl zircon stone necklace studded earring is suit…" at bounding box center [946, 470] width 498 height 56
copy p "This beautiful ruby red and pearl zircon stone necklace studded earring is suit…"
